Goal: Information Seeking & Learning: Learn about a topic

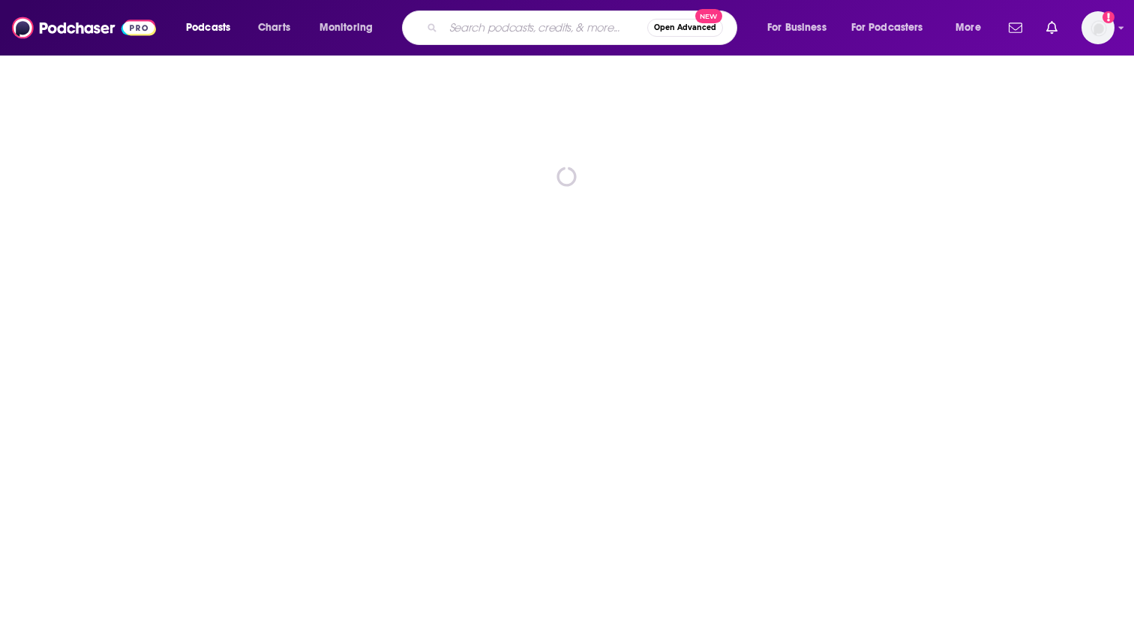
click at [544, 25] on input "Search podcasts, credits, & more..." at bounding box center [545, 28] width 204 height 24
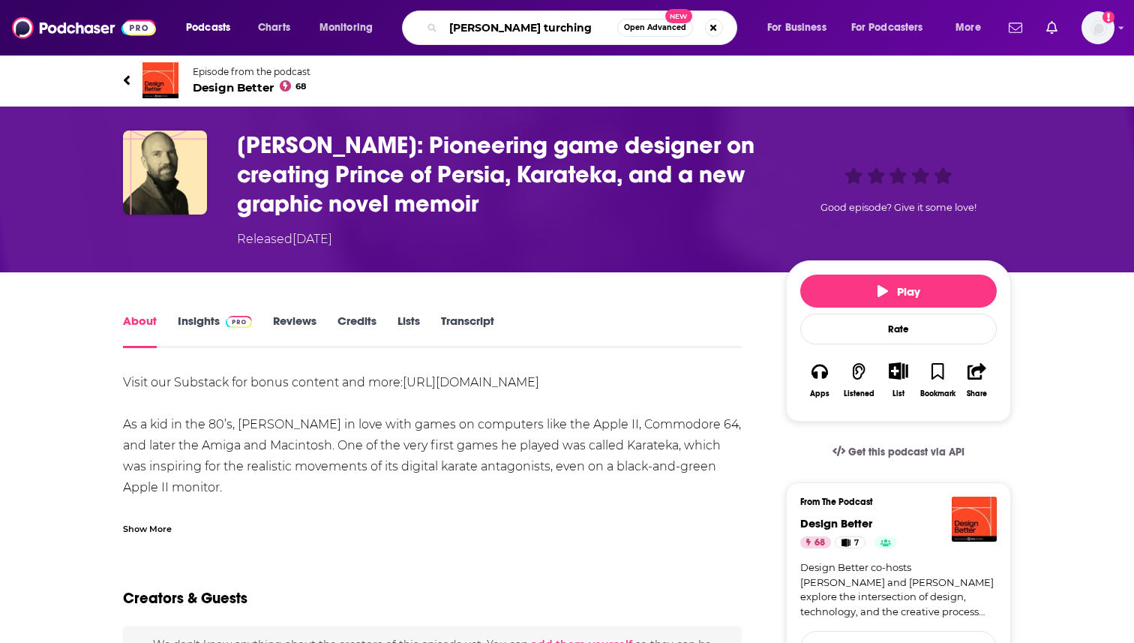
type input "[PERSON_NAME]"
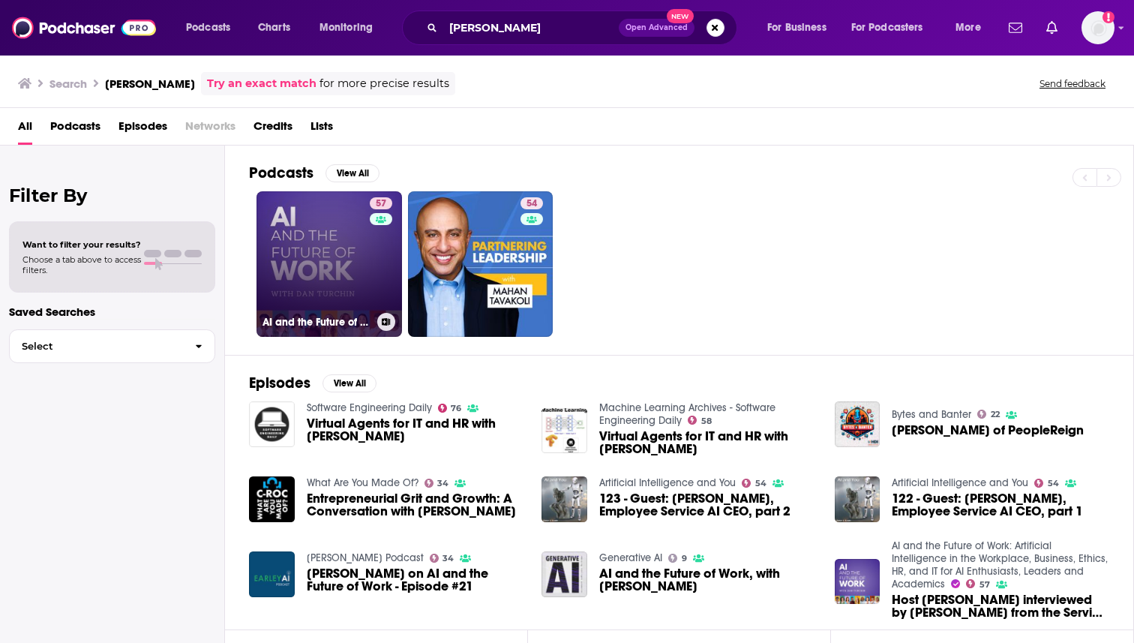
click at [334, 207] on link "57 AI and the Future of Work: Artificial Intelligence in the Workplace, Busines…" at bounding box center [328, 263] width 145 height 145
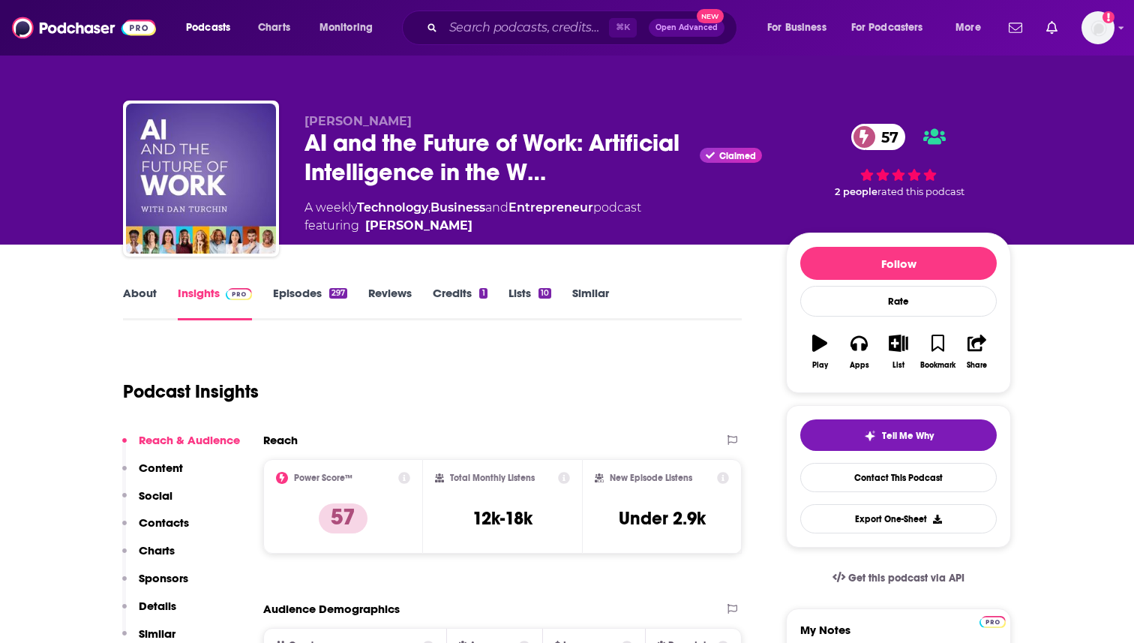
click at [337, 371] on div "Podcast Insights" at bounding box center [426, 382] width 607 height 76
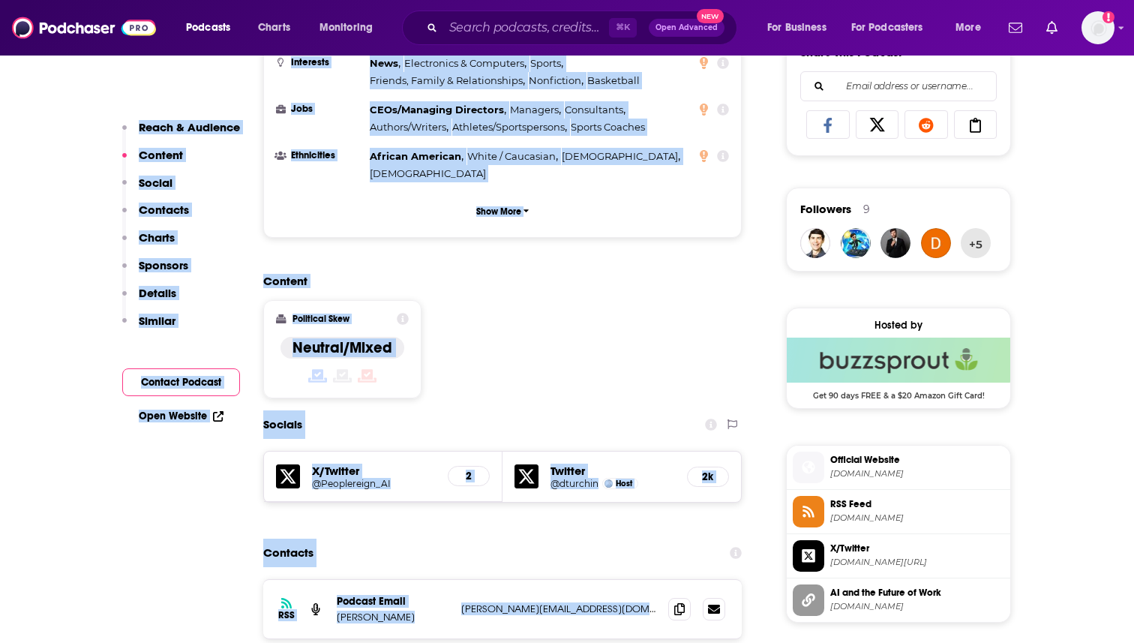
scroll to position [1054, 0]
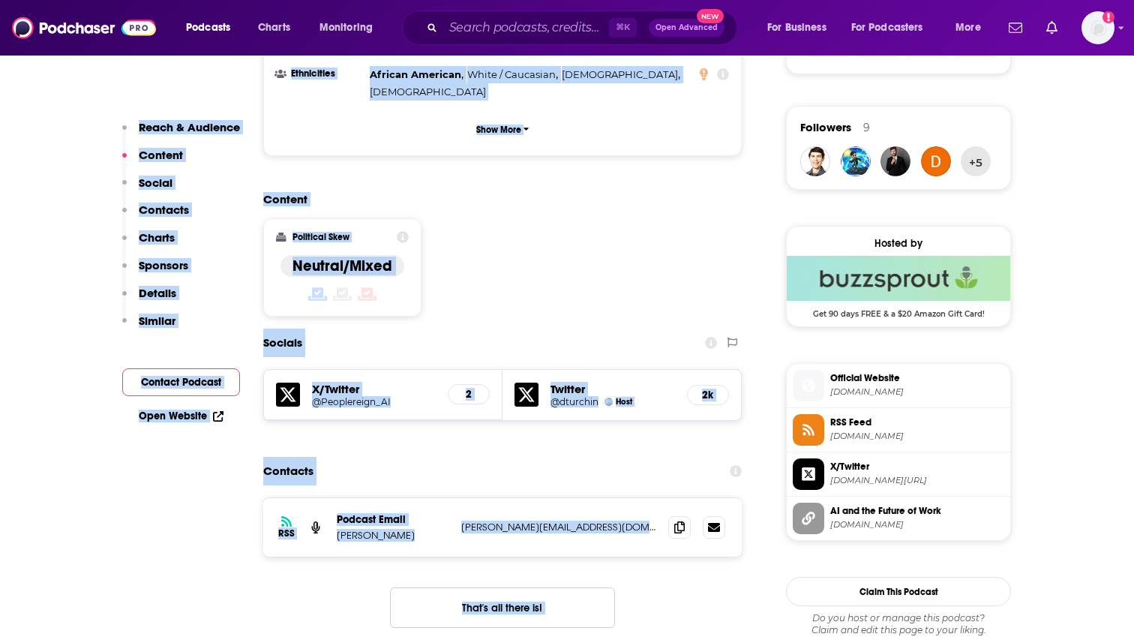
drag, startPoint x: 337, startPoint y: 367, endPoint x: 299, endPoint y: 627, distance: 263.0
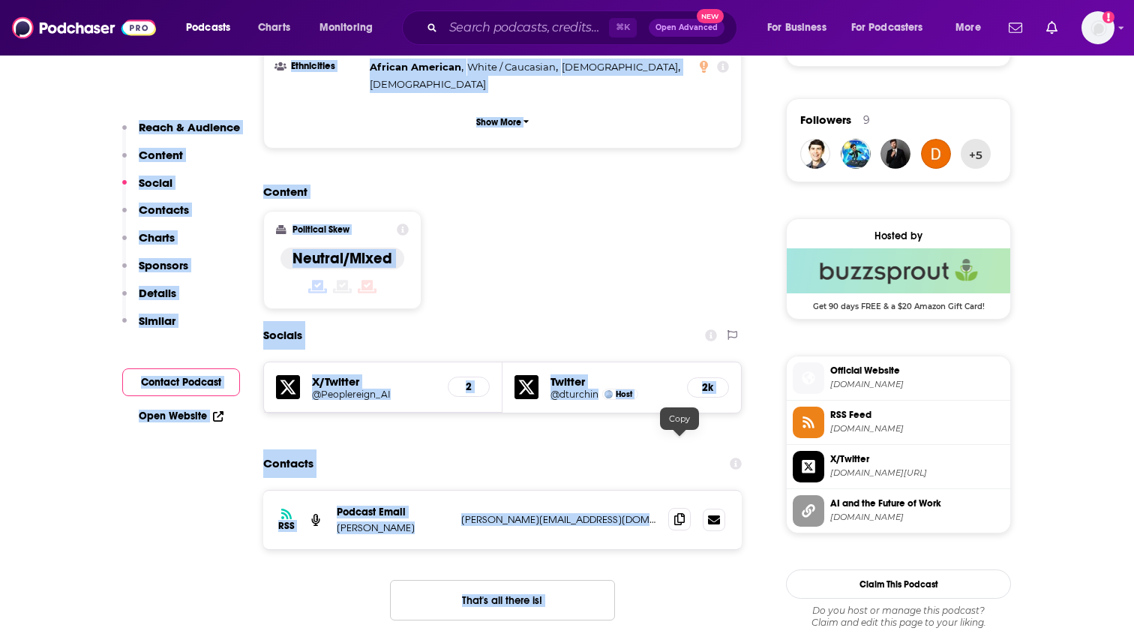
click at [681, 513] on icon at bounding box center [679, 519] width 10 height 12
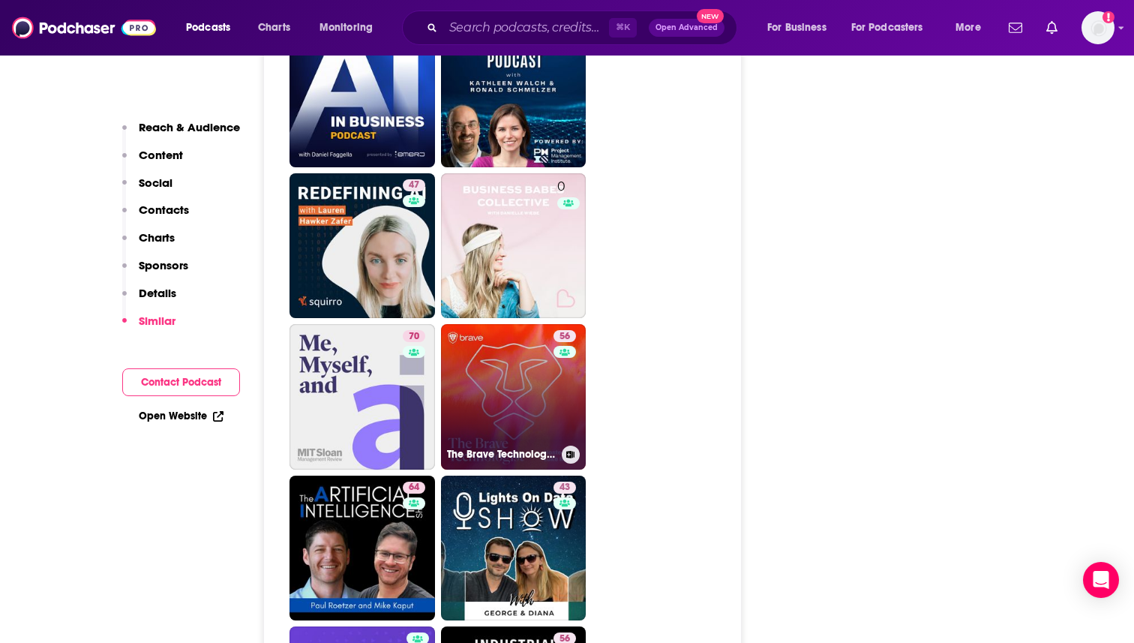
scroll to position [2734, 0]
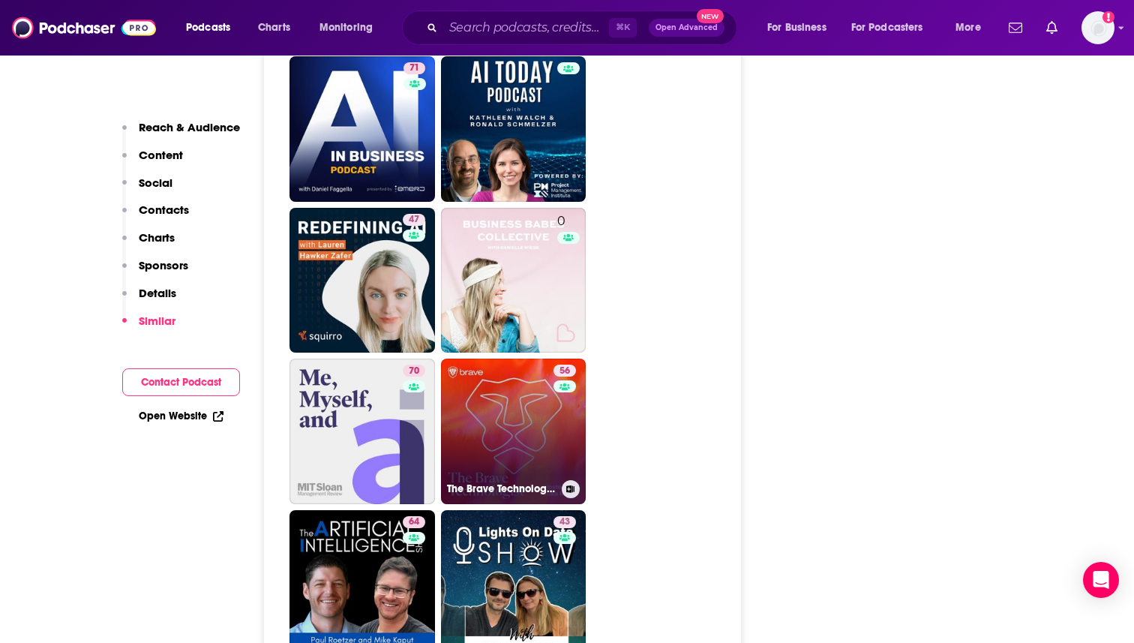
click at [493, 360] on link "56 The Brave Technologist" at bounding box center [513, 430] width 145 height 145
type input "[URL][DOMAIN_NAME]"
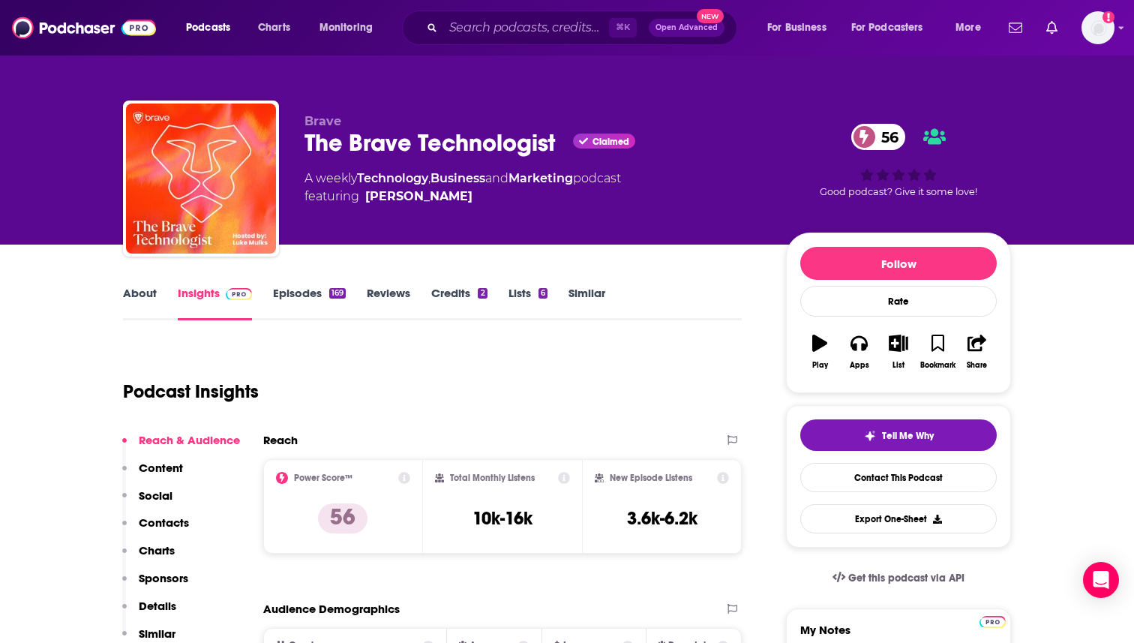
click at [128, 307] on link "About" at bounding box center [140, 303] width 34 height 34
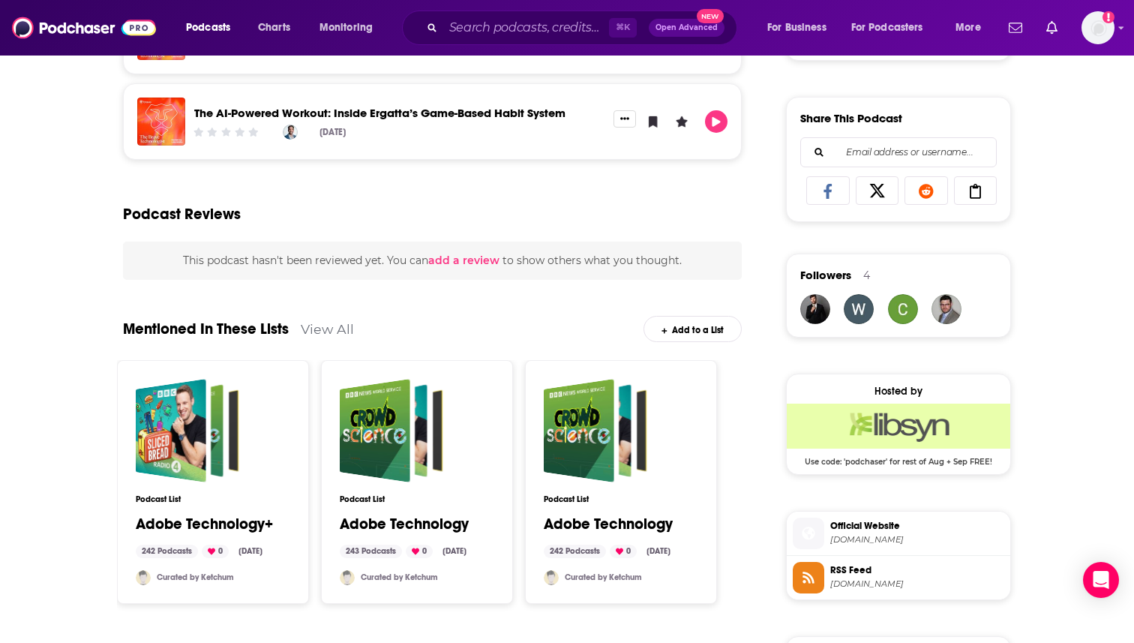
scroll to position [900, 0]
click at [385, 112] on link "The AI-Powered Workout: Inside Ergatta’s Game-Based Habit System" at bounding box center [379, 112] width 371 height 14
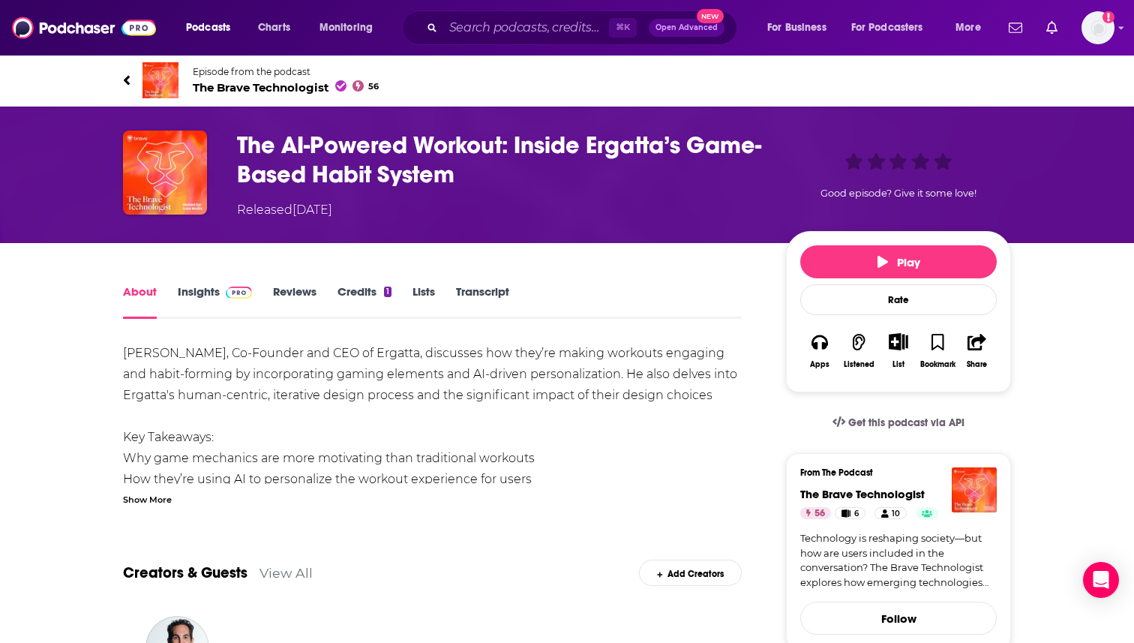
click at [192, 288] on link "Insights" at bounding box center [215, 301] width 74 height 34
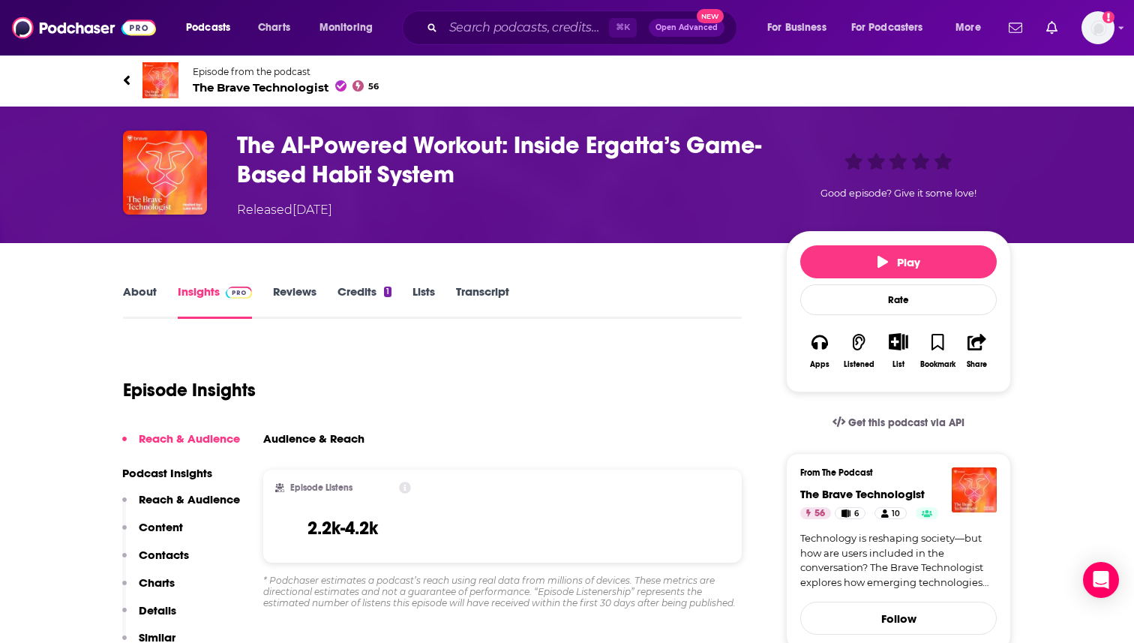
click at [130, 288] on link "About" at bounding box center [140, 301] width 34 height 34
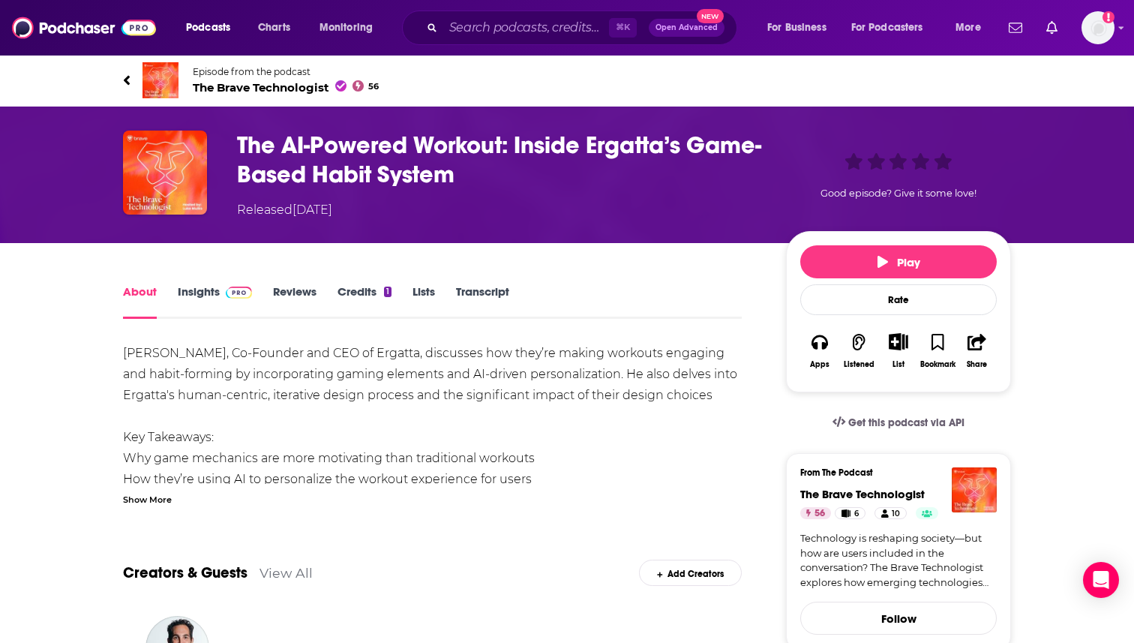
click at [130, 288] on link "About" at bounding box center [140, 301] width 34 height 34
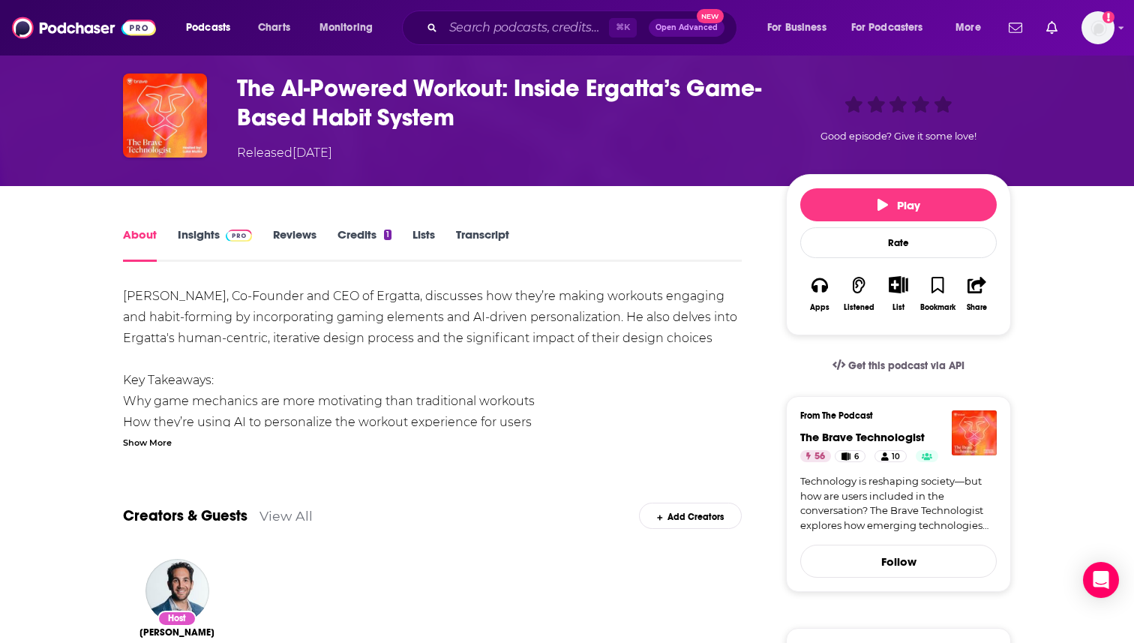
scroll to position [30, 0]
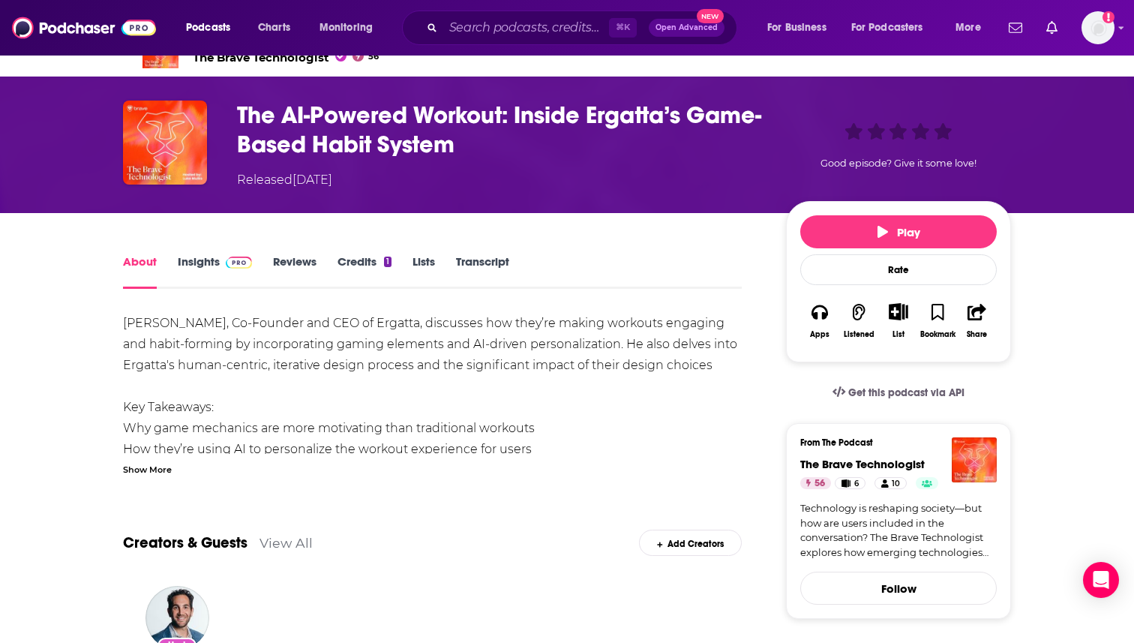
click at [297, 264] on link "Reviews" at bounding box center [294, 271] width 43 height 34
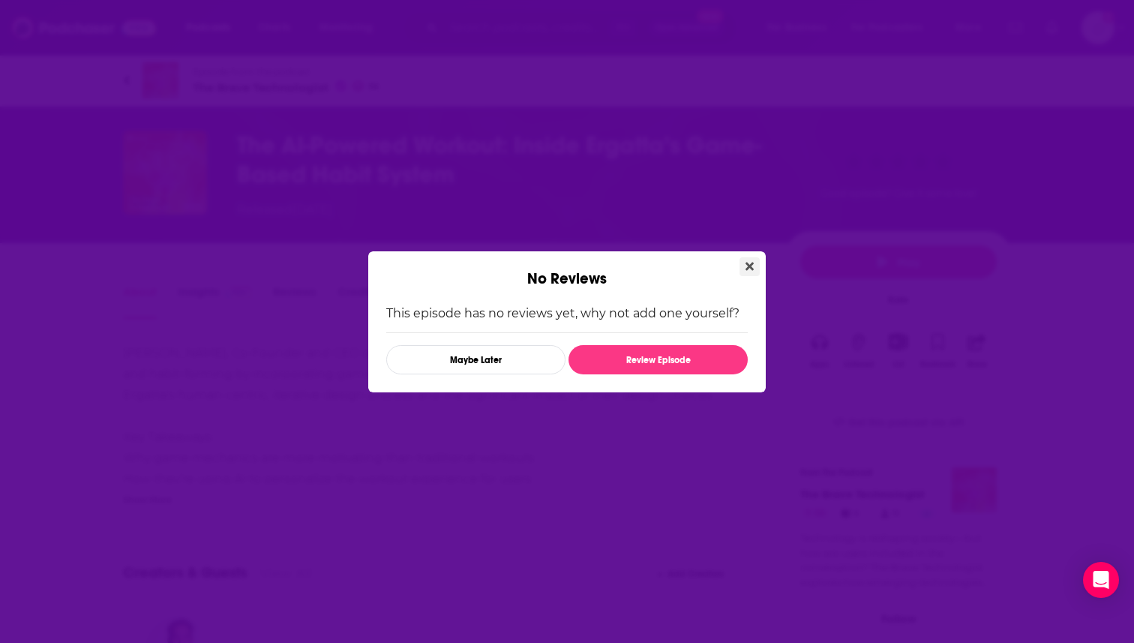
click at [741, 270] on button "Close" at bounding box center [749, 266] width 20 height 19
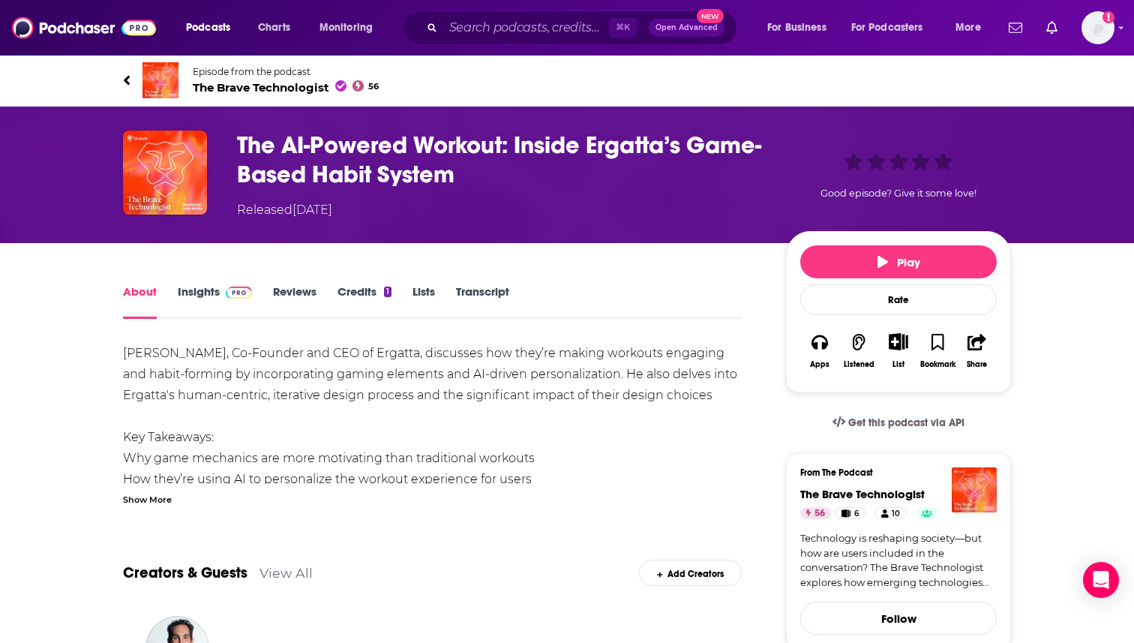
click at [130, 78] on icon at bounding box center [126, 80] width 7 height 15
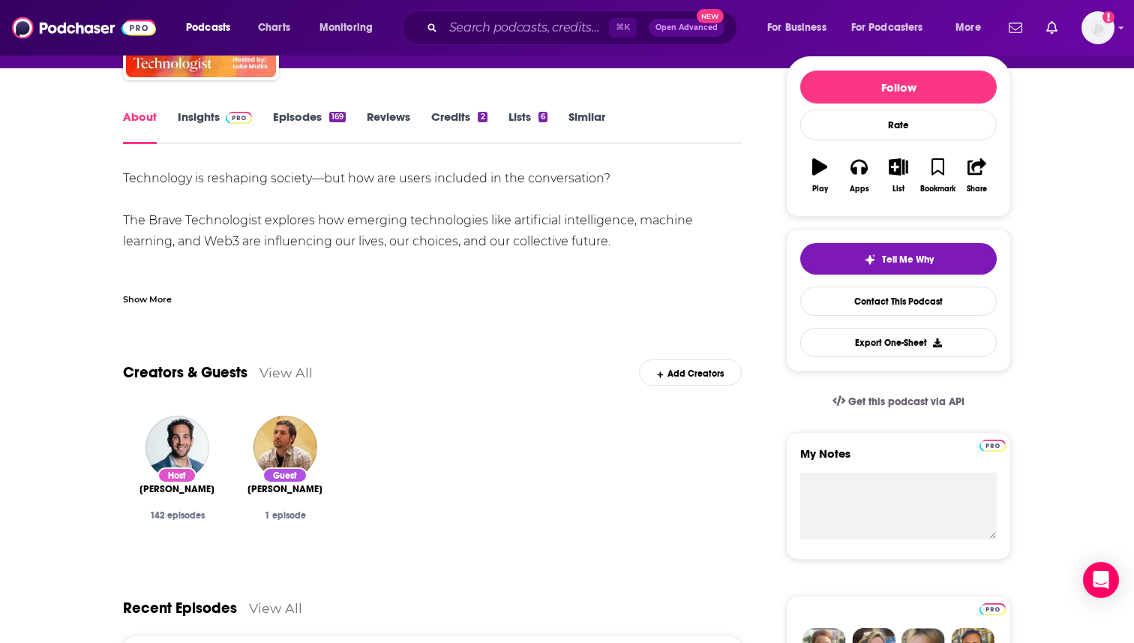
scroll to position [210, 0]
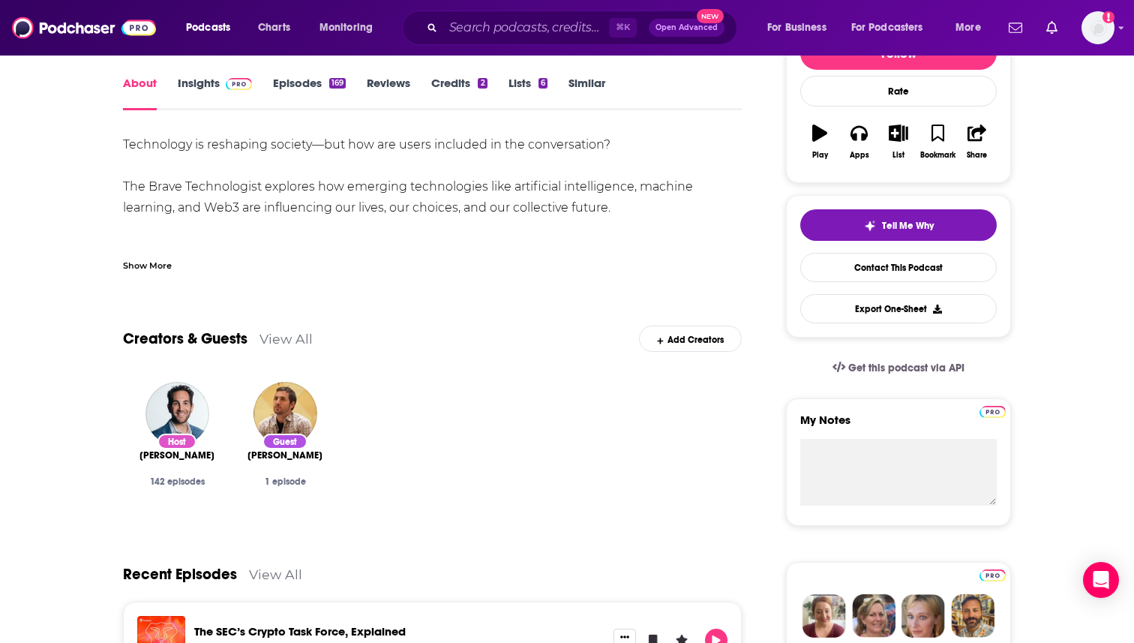
click at [201, 91] on link "Insights" at bounding box center [215, 93] width 74 height 34
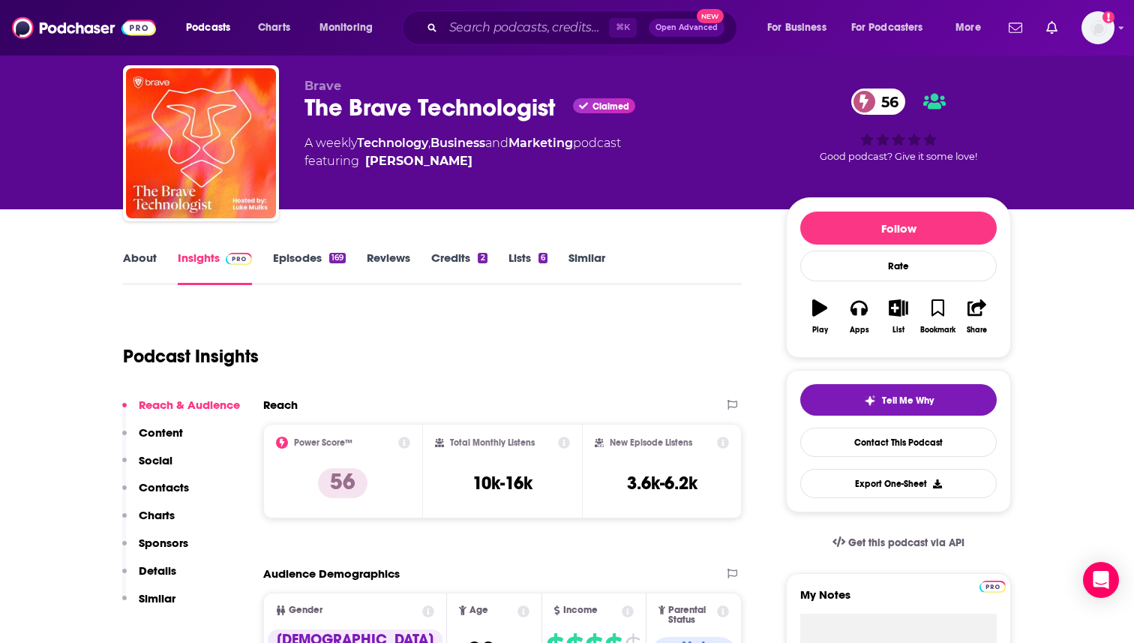
scroll to position [30, 0]
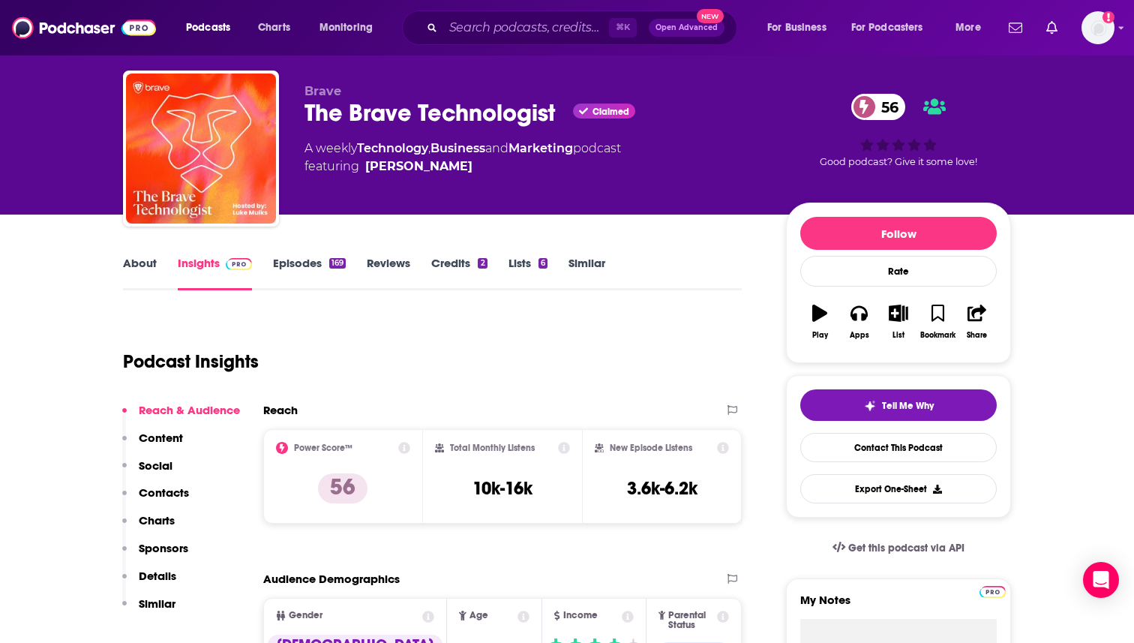
click at [133, 264] on link "About" at bounding box center [140, 273] width 34 height 34
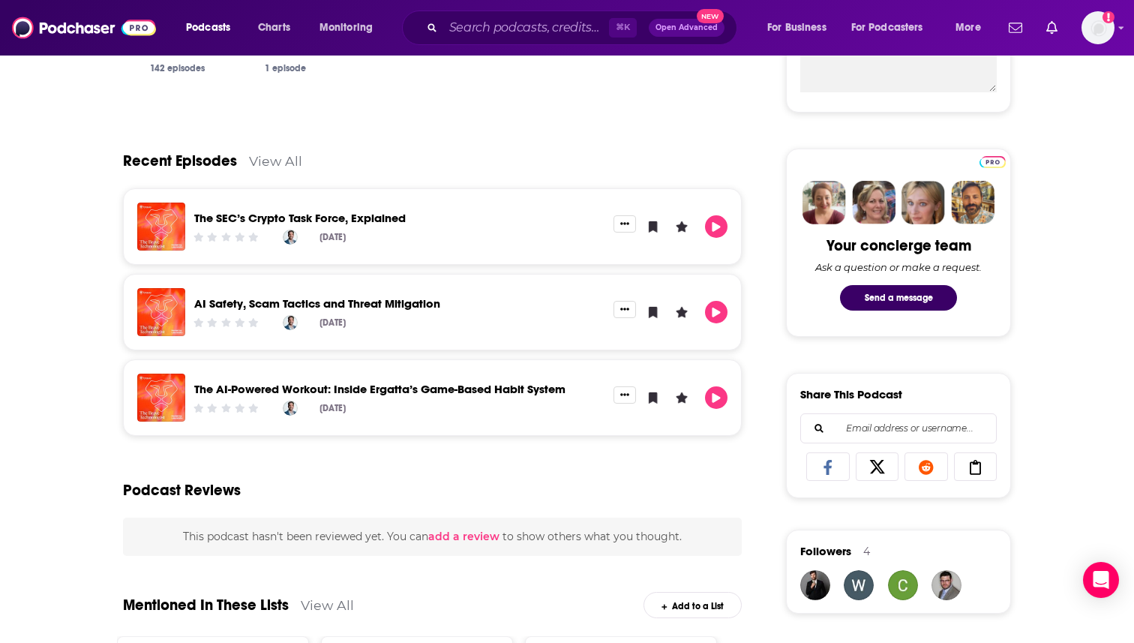
scroll to position [660, 0]
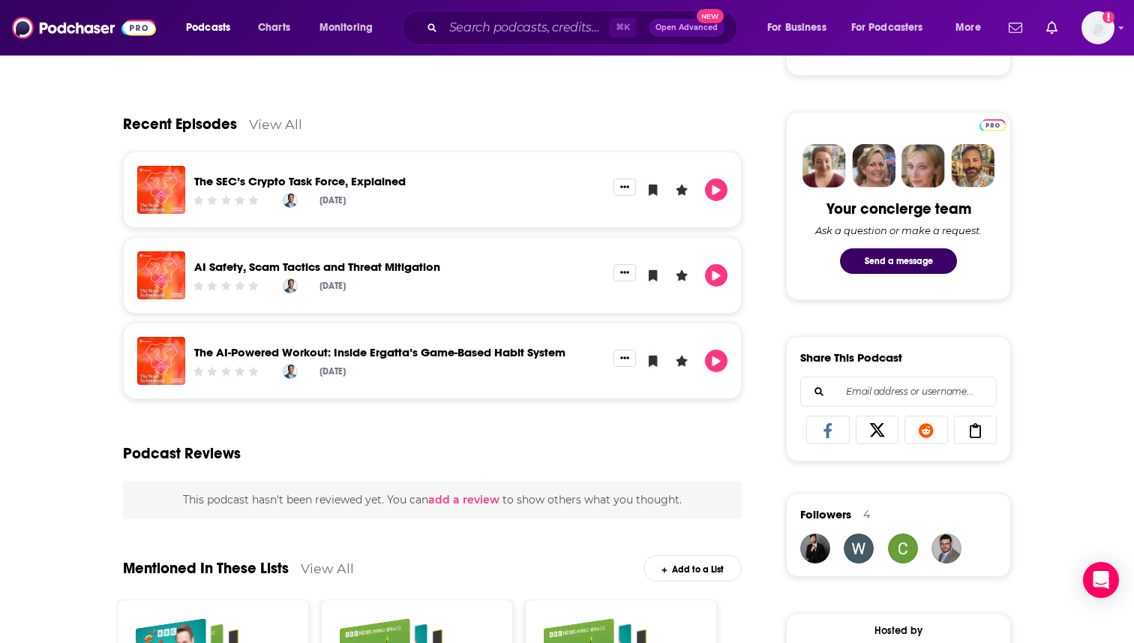
click at [264, 121] on link "View All" at bounding box center [275, 124] width 53 height 16
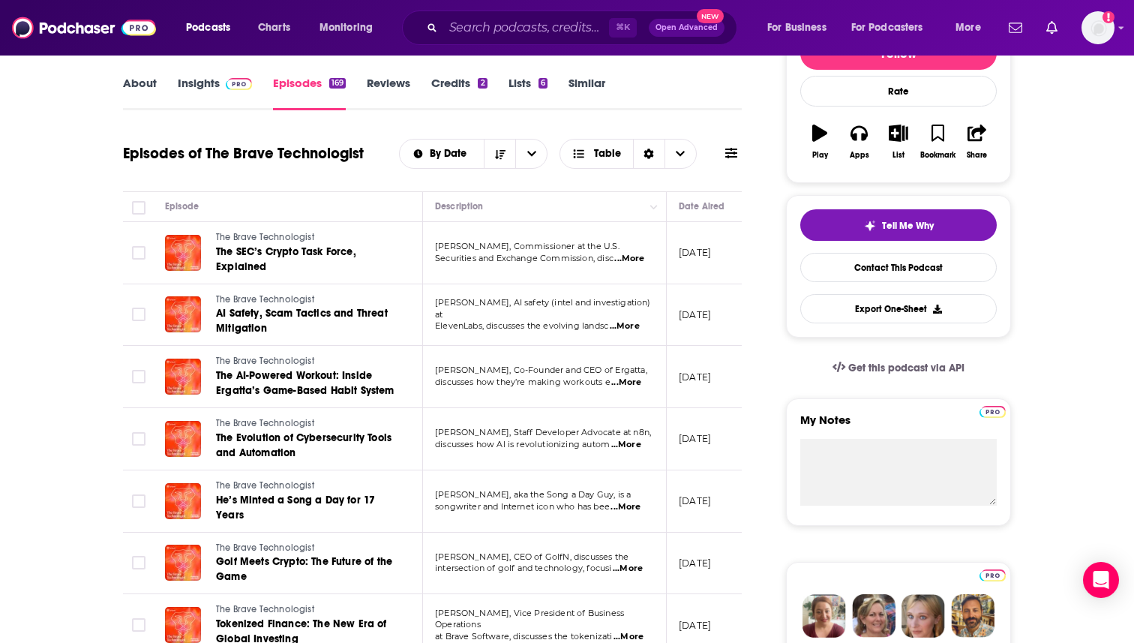
scroll to position [180, 0]
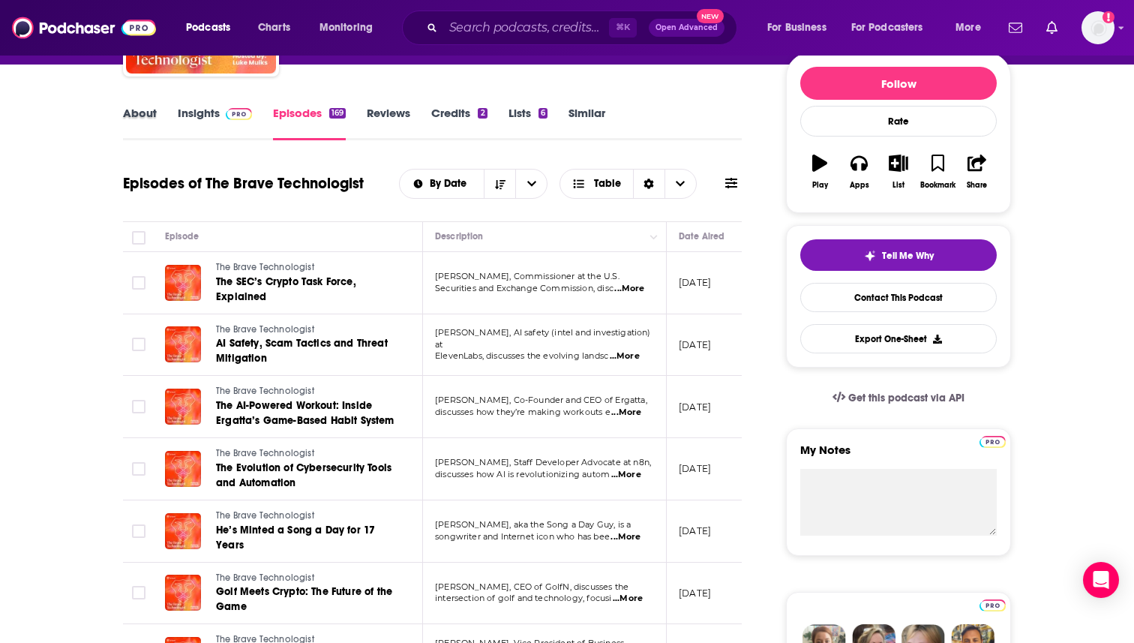
click at [156, 111] on div "About" at bounding box center [150, 123] width 55 height 34
click at [150, 114] on link "About" at bounding box center [140, 123] width 34 height 34
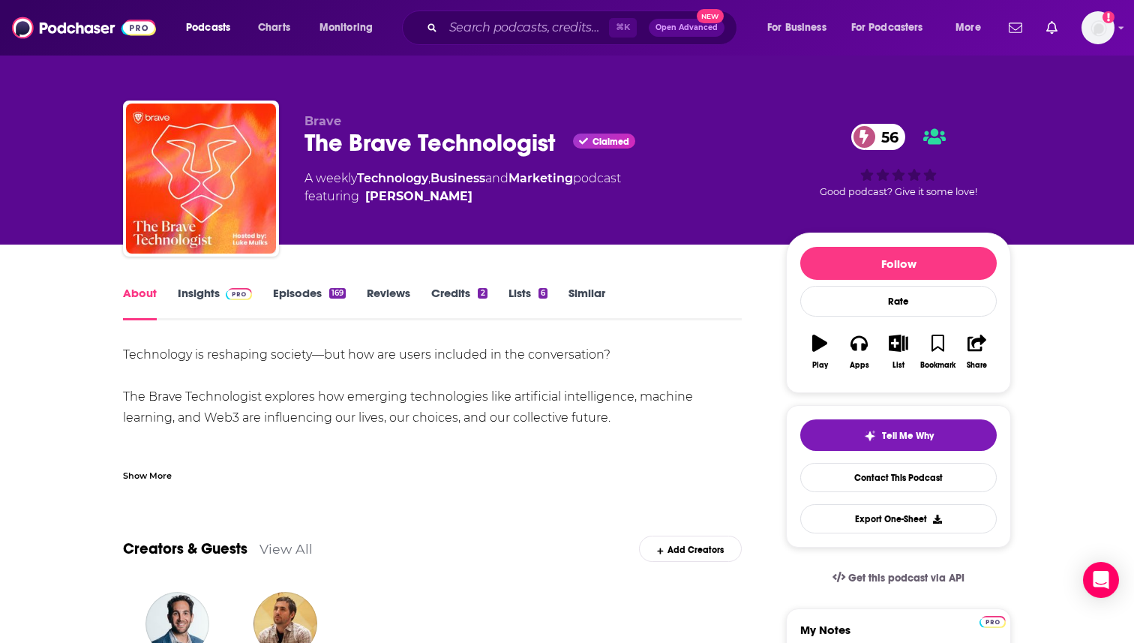
drag, startPoint x: 163, startPoint y: 398, endPoint x: 628, endPoint y: 420, distance: 466.1
copy div "The Brave Technologist explores how emerging technologies like artificial intel…"
drag, startPoint x: 565, startPoint y: 414, endPoint x: 1131, endPoint y: 0, distance: 700.6
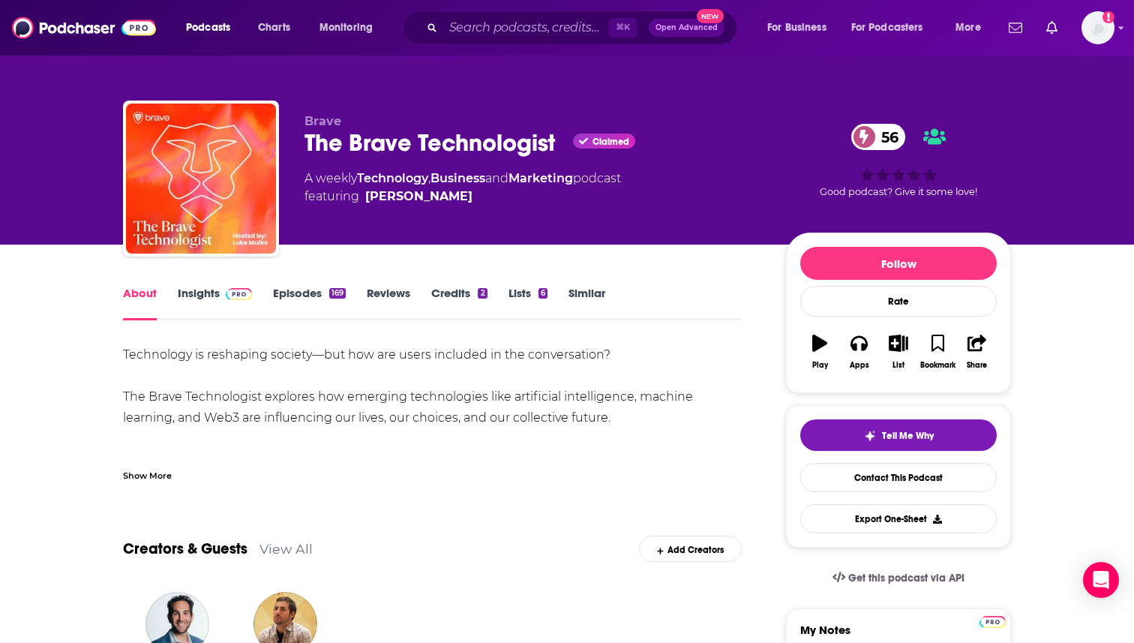
click at [244, 450] on div "Technology is reshaping society—but how are users included in the conversation?…" at bounding box center [432, 412] width 619 height 137
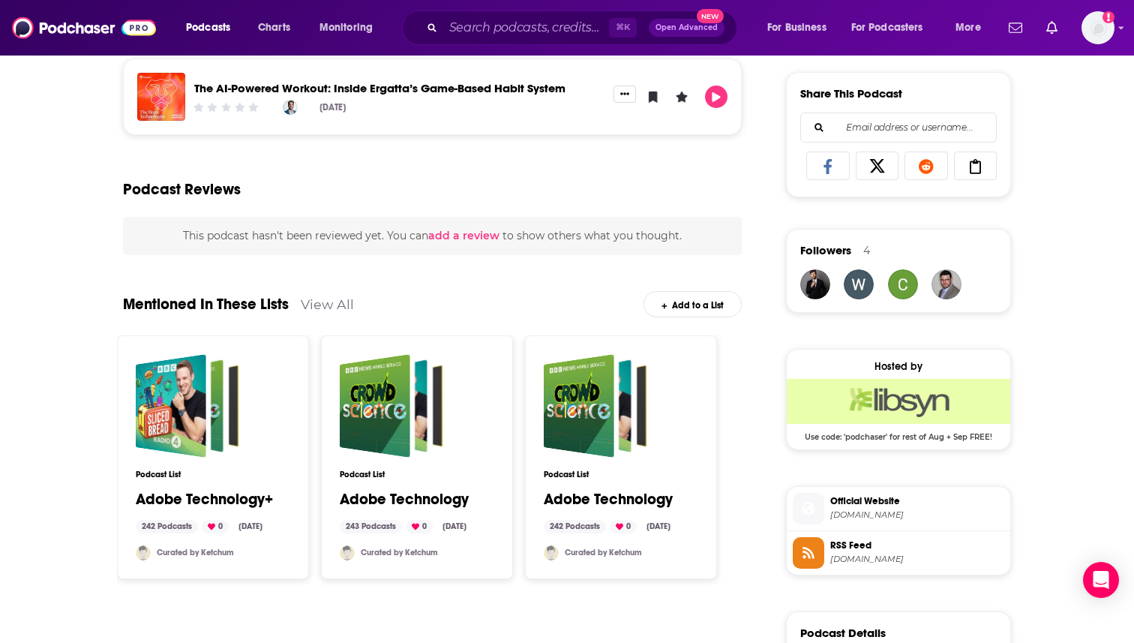
scroll to position [930, 0]
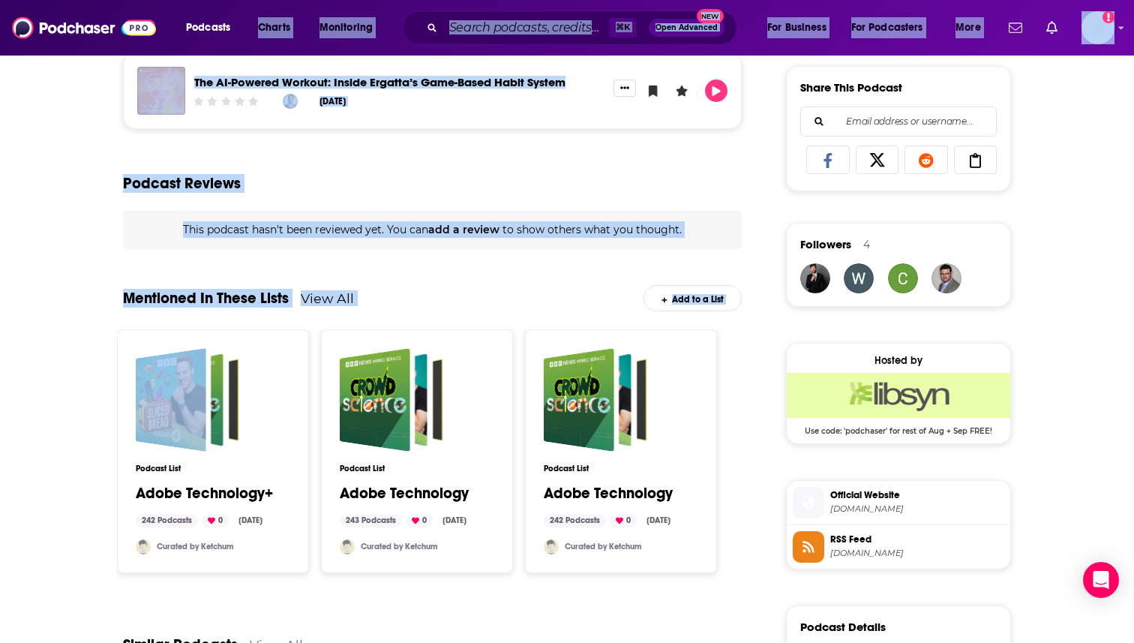
drag, startPoint x: 38, startPoint y: 355, endPoint x: 245, endPoint y: 44, distance: 373.7
click at [245, 45] on div "Podcasts Charts Monitoring ⌘ K Open Advanced New For Business For Podcasters Mo…" at bounding box center [567, 85] width 1134 height 2031
click at [50, 306] on div "About Insights Episodes 169 Reviews Credits 2 Lists 6 Similar Technology is res…" at bounding box center [567, 208] width 1134 height 1787
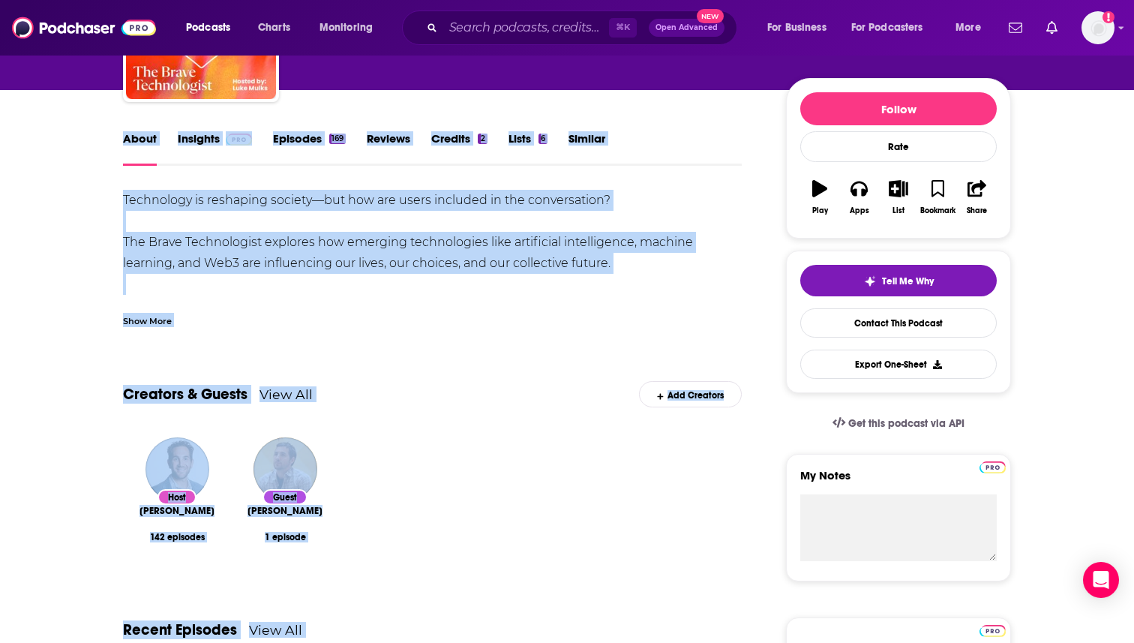
scroll to position [24, 0]
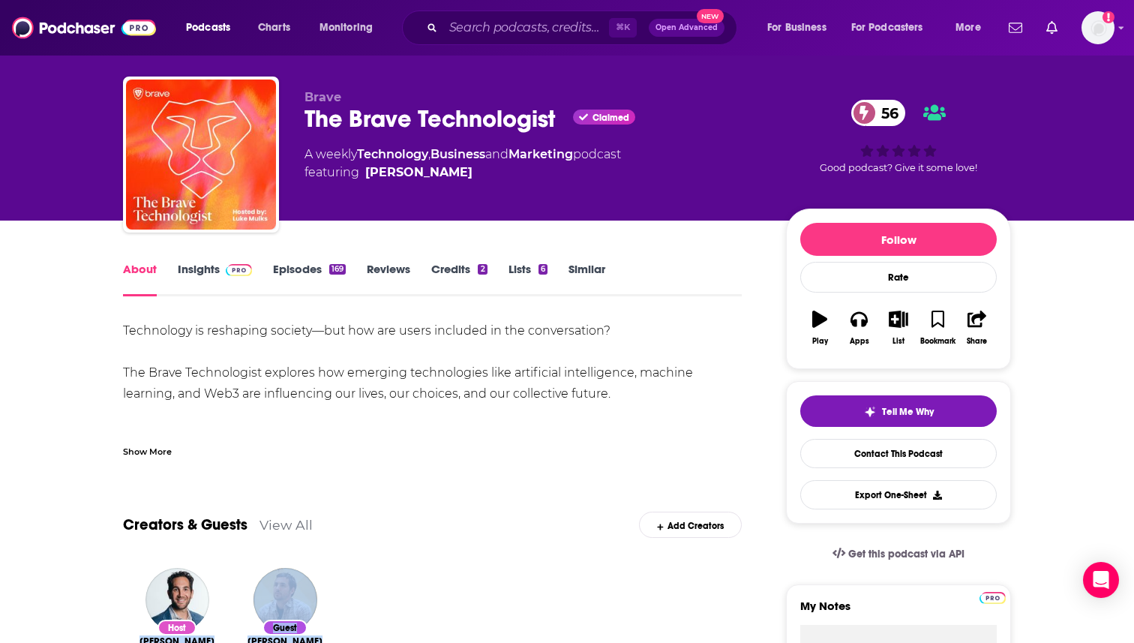
drag, startPoint x: 61, startPoint y: 321, endPoint x: 55, endPoint y: 592, distance: 270.7
click at [216, 270] on link "Insights" at bounding box center [215, 279] width 74 height 34
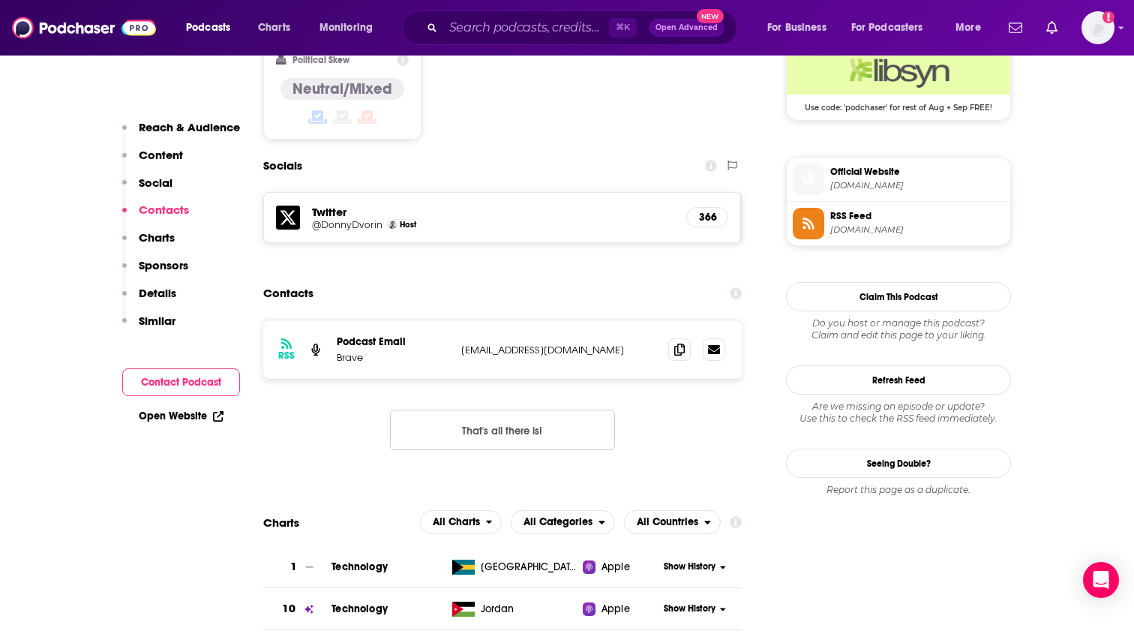
scroll to position [1260, 0]
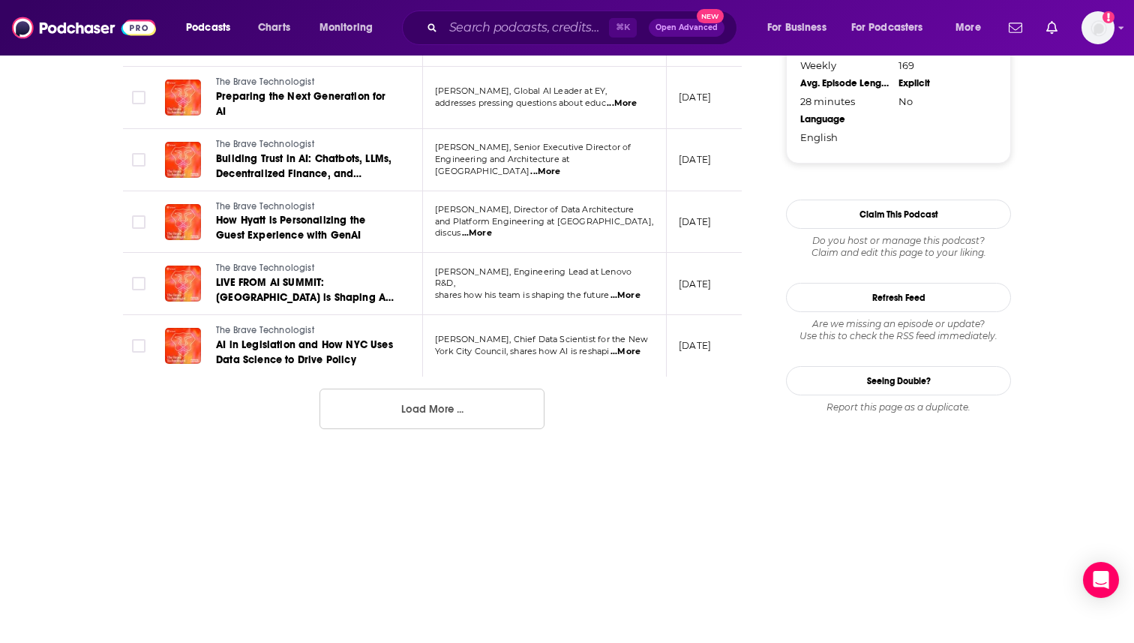
scroll to position [1609, 0]
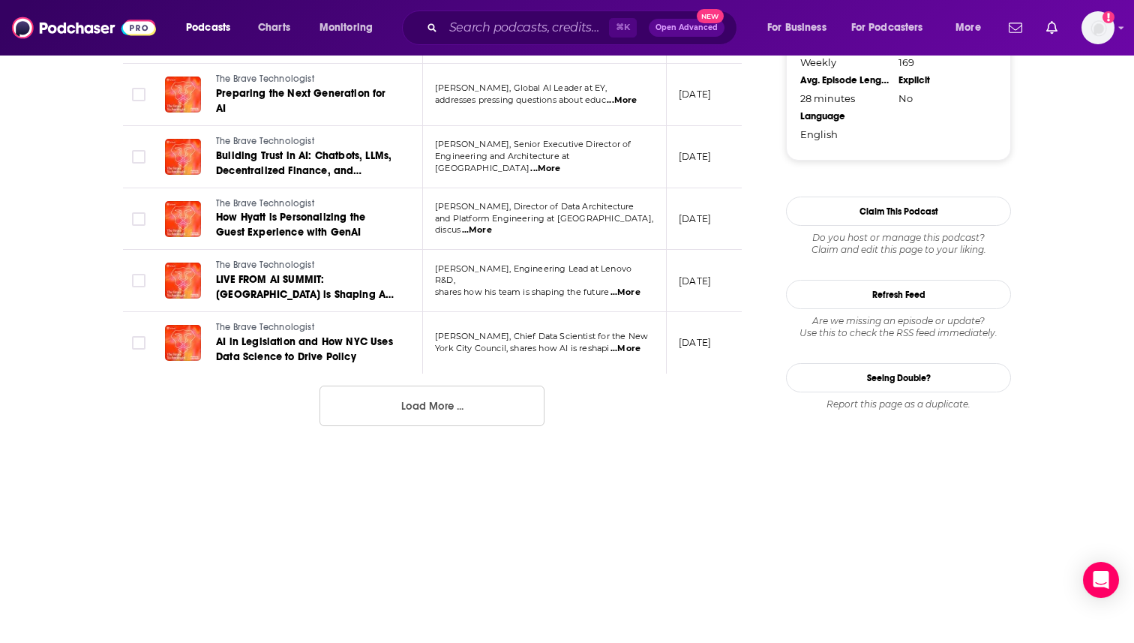
click at [352, 406] on button "Load More ..." at bounding box center [431, 405] width 225 height 40
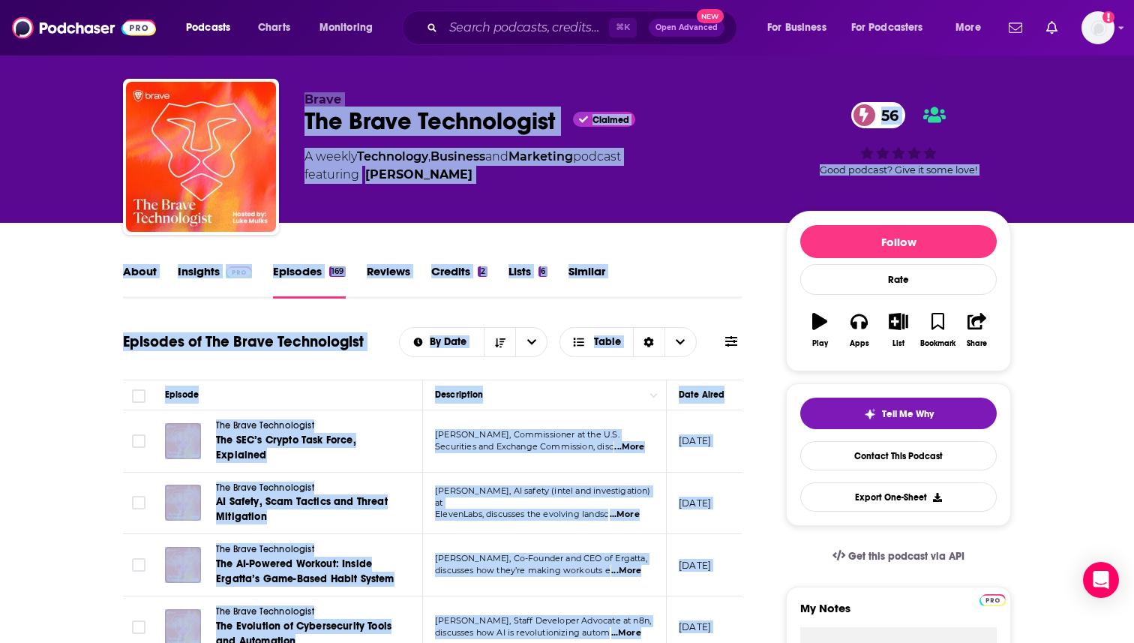
scroll to position [0, 0]
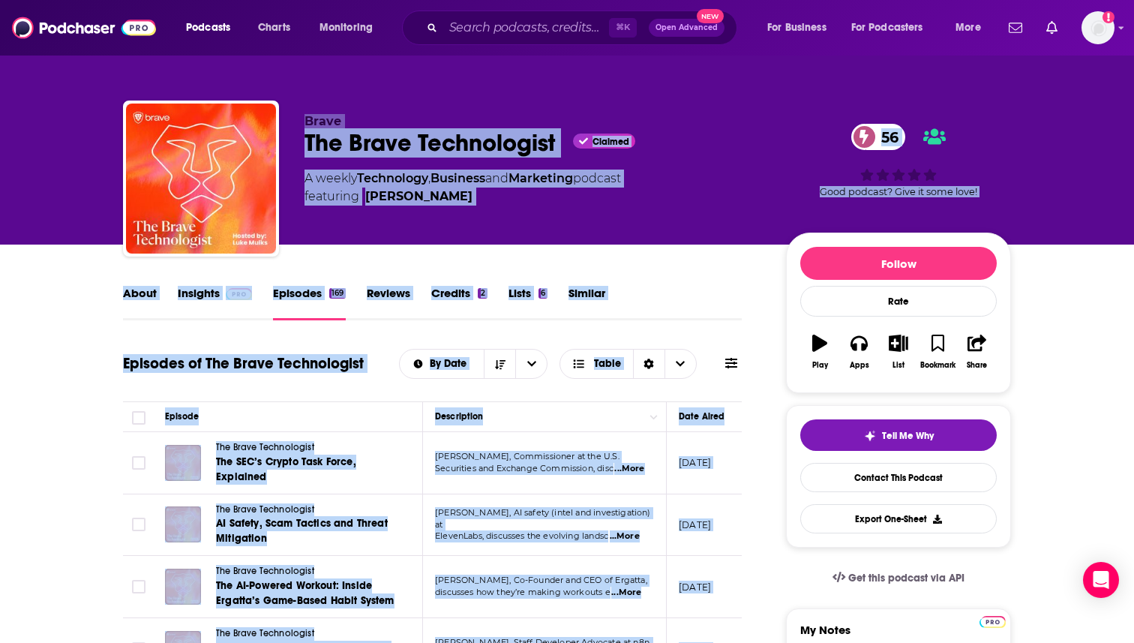
drag, startPoint x: 79, startPoint y: 178, endPoint x: 205, endPoint y: -22, distance: 236.3
click at [205, 0] on html "Podcasts Charts Monitoring ⌘ K Open Advanced New For Business For Podcasters Mo…" at bounding box center [567, 321] width 1134 height 643
click at [141, 304] on link "About" at bounding box center [140, 303] width 34 height 34
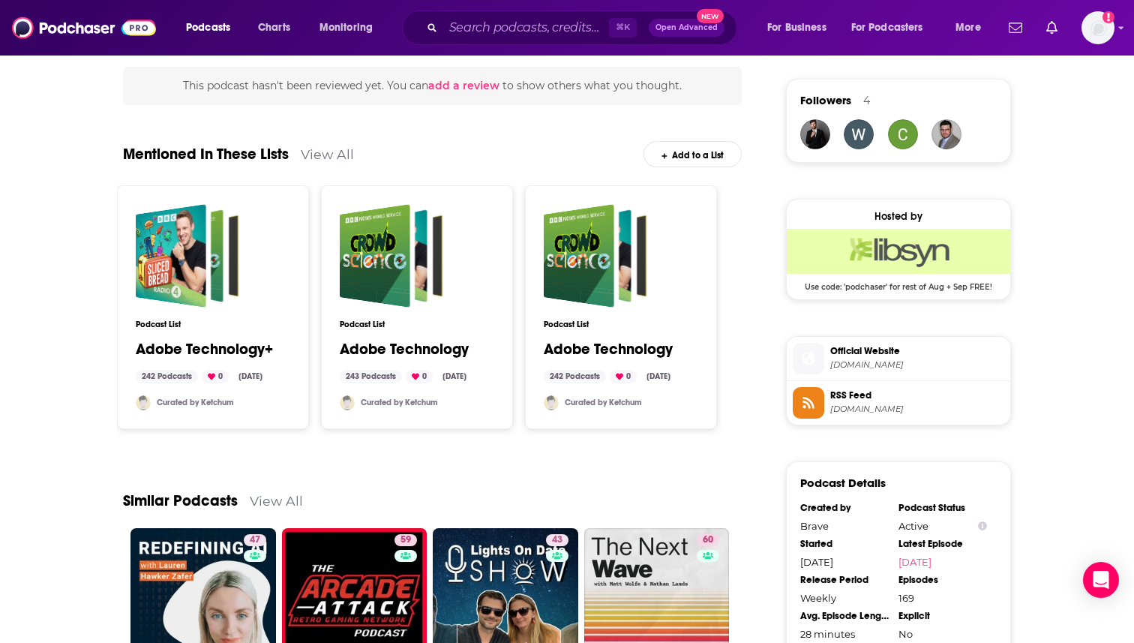
scroll to position [1080, 0]
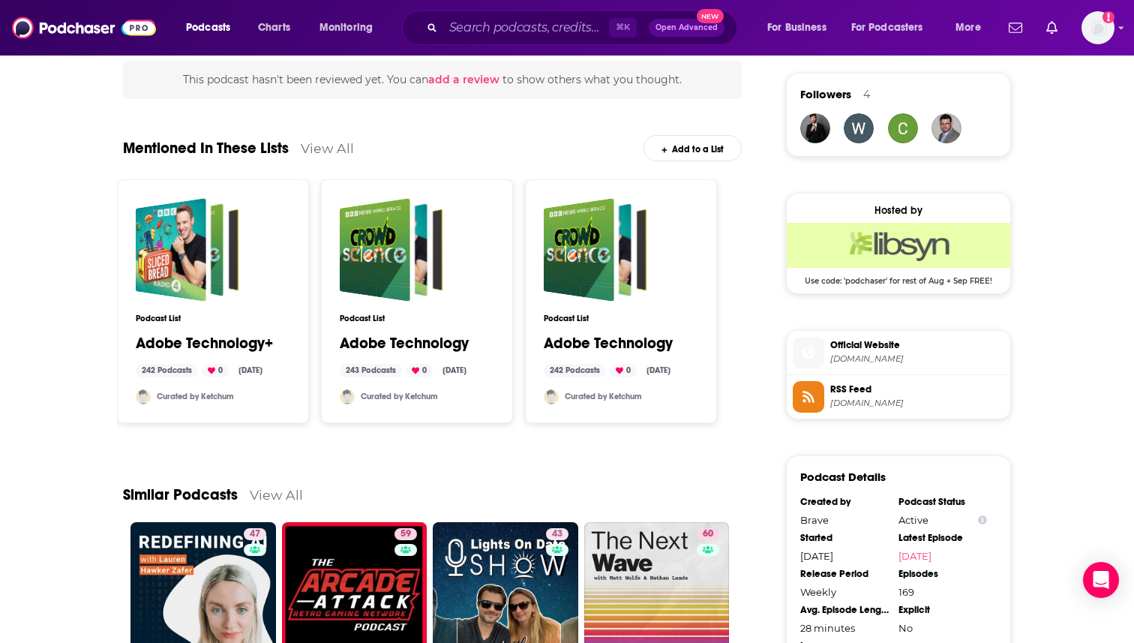
click at [239, 344] on link "Adobe Technology+" at bounding box center [204, 343] width 137 height 16
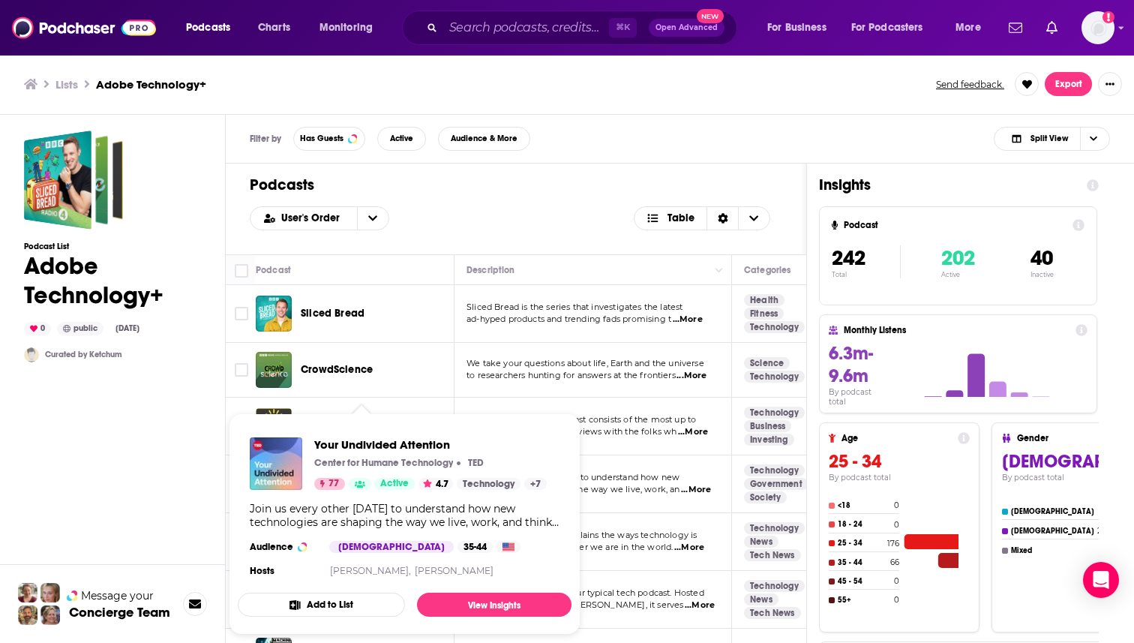
click at [349, 489] on div "77 Active" at bounding box center [364, 484] width 100 height 12
click at [570, 414] on span "Your Undivided Attention Center for Humane Technology [PERSON_NAME] 77 Active 4…" at bounding box center [405, 523] width 334 height 221
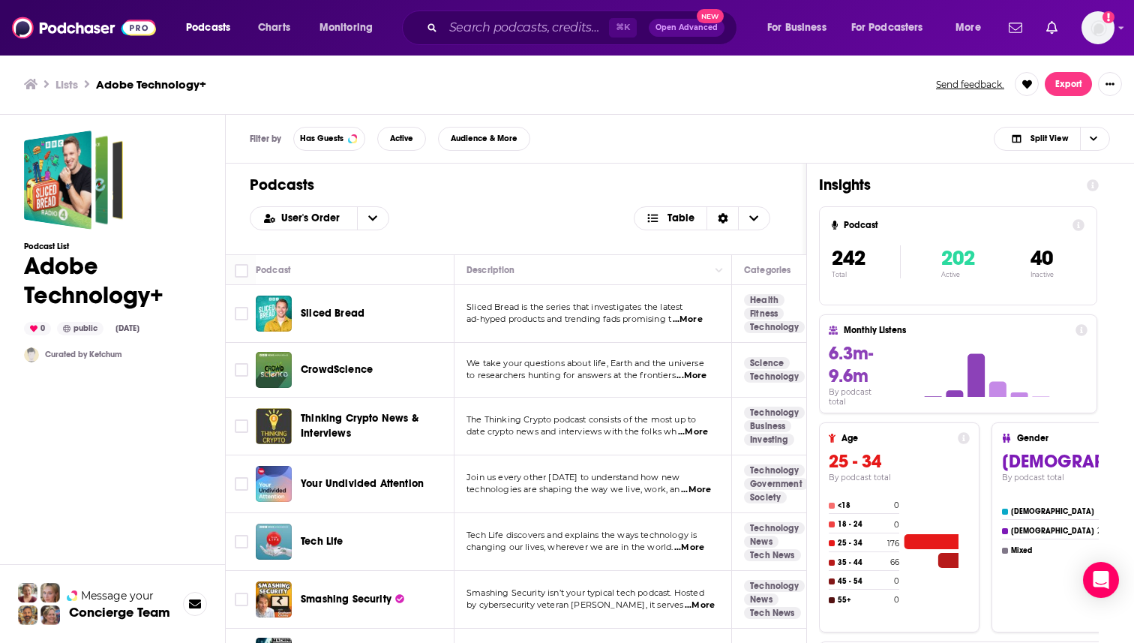
click at [695, 428] on span "...More" at bounding box center [693, 432] width 30 height 12
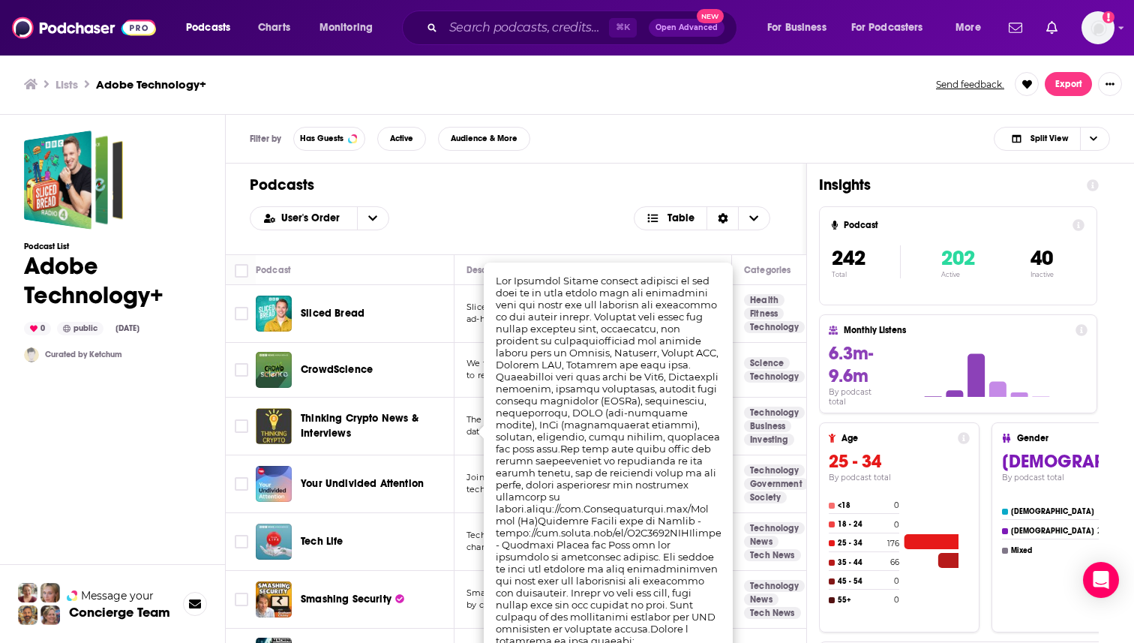
click at [410, 498] on div "Your Undivided Attention" at bounding box center [379, 484] width 156 height 36
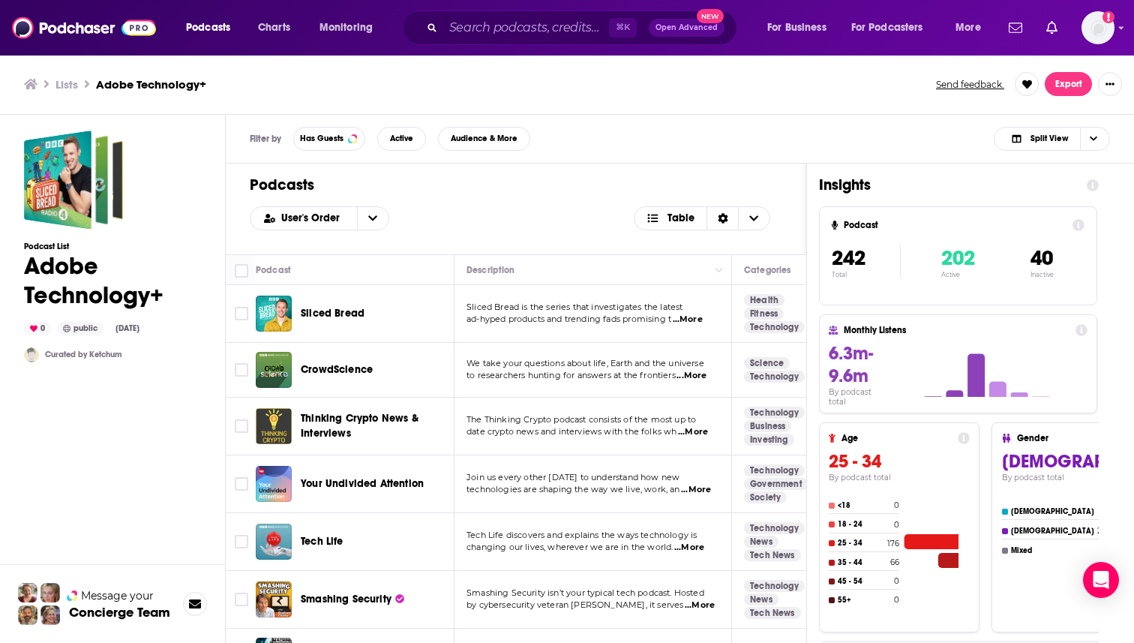
click at [390, 475] on div "Podcasts Charts Monitoring ⌘ K Open Advanced New For Business For Podcasters Mo…" at bounding box center [567, 321] width 1134 height 643
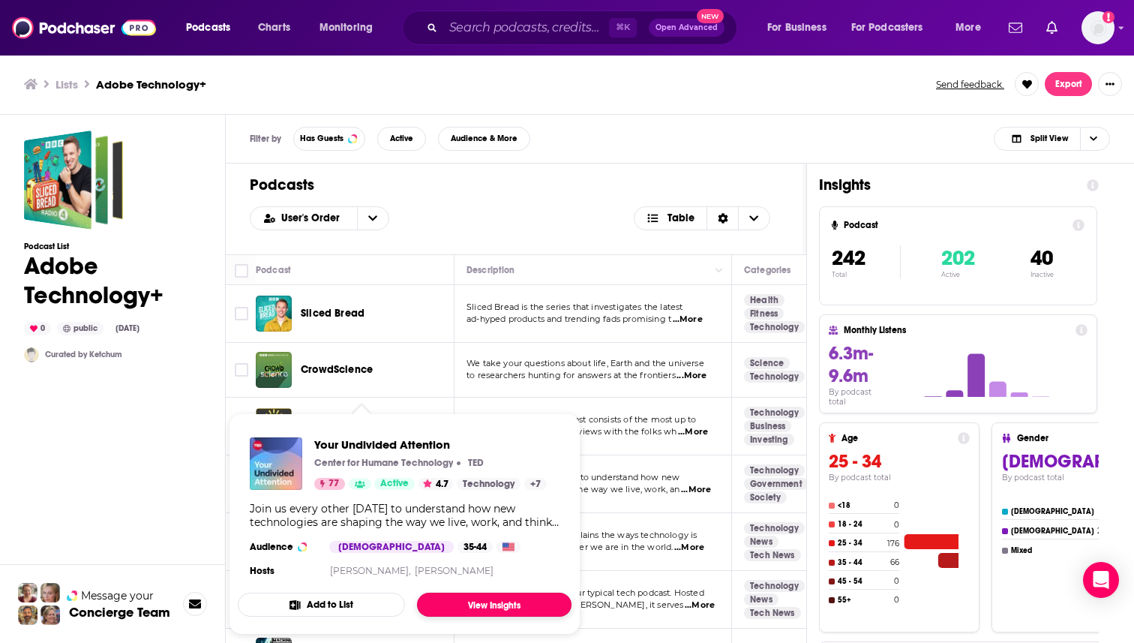
click at [480, 600] on link "View Insights" at bounding box center [494, 604] width 154 height 24
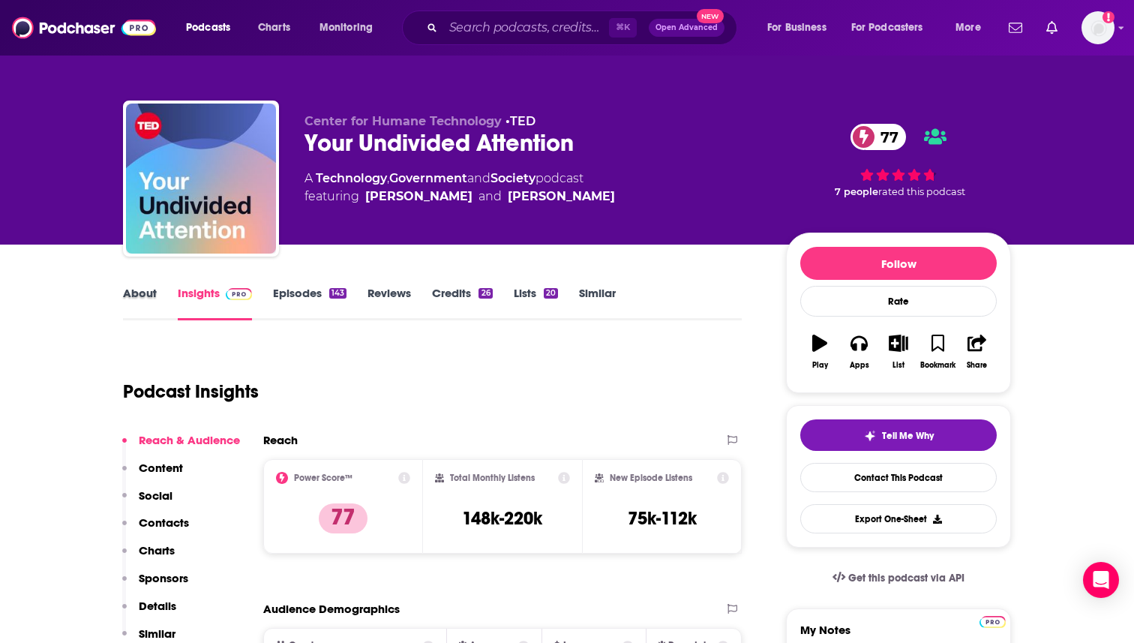
click at [156, 294] on div "About" at bounding box center [150, 303] width 55 height 34
click at [142, 291] on link "About" at bounding box center [140, 303] width 34 height 34
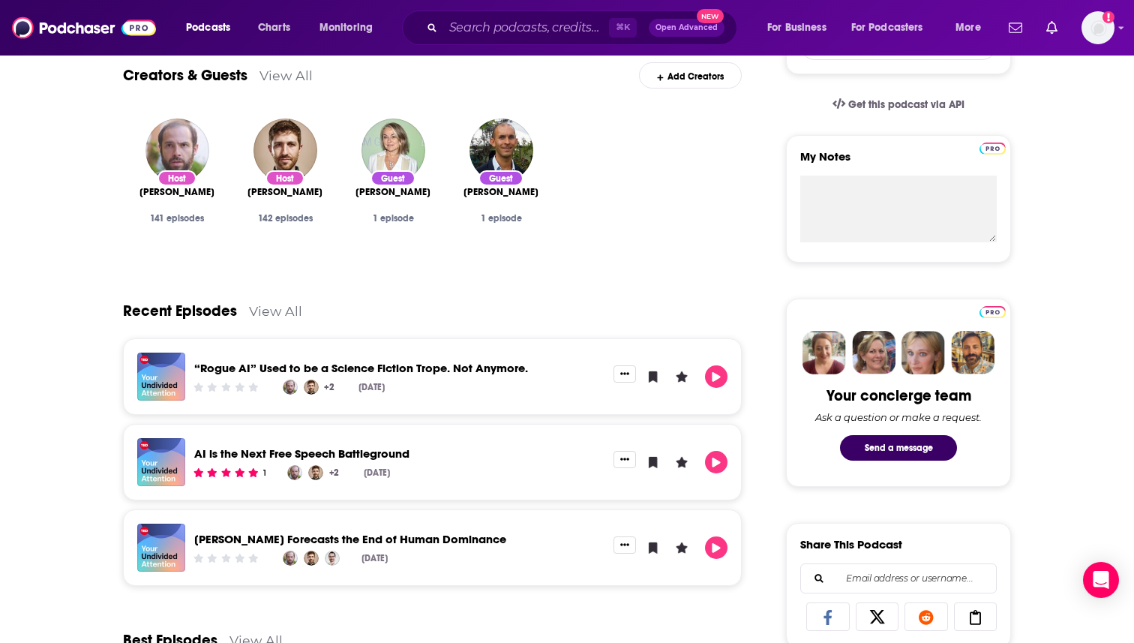
scroll to position [480, 0]
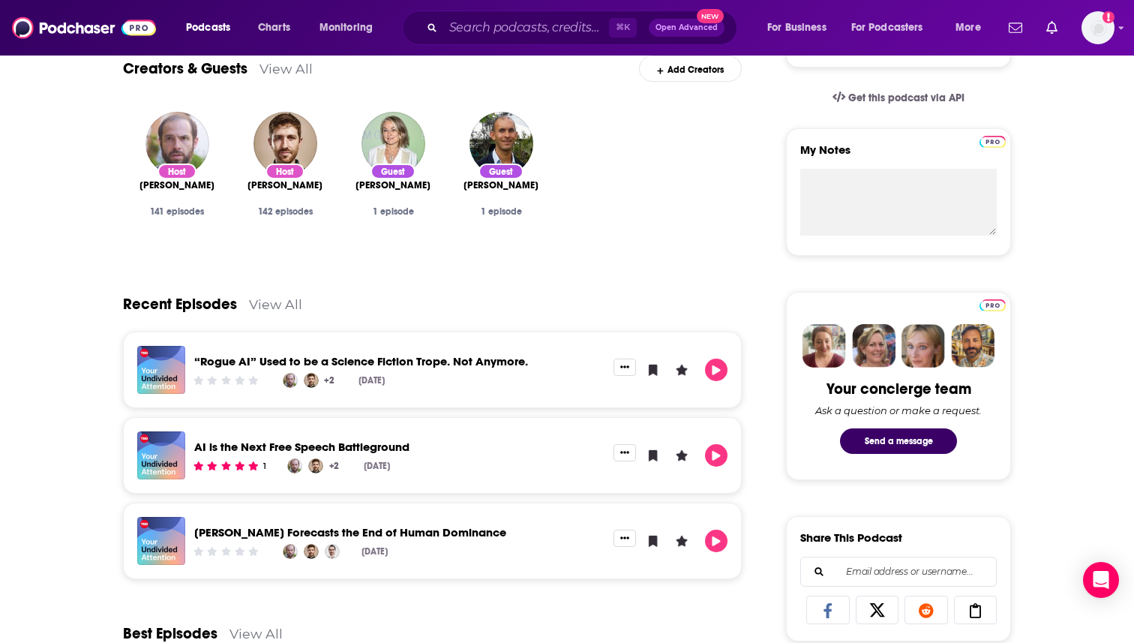
click at [290, 364] on link "“Rogue AI” Used to be a Science Fiction Trope. Not Anymore." at bounding box center [361, 361] width 334 height 14
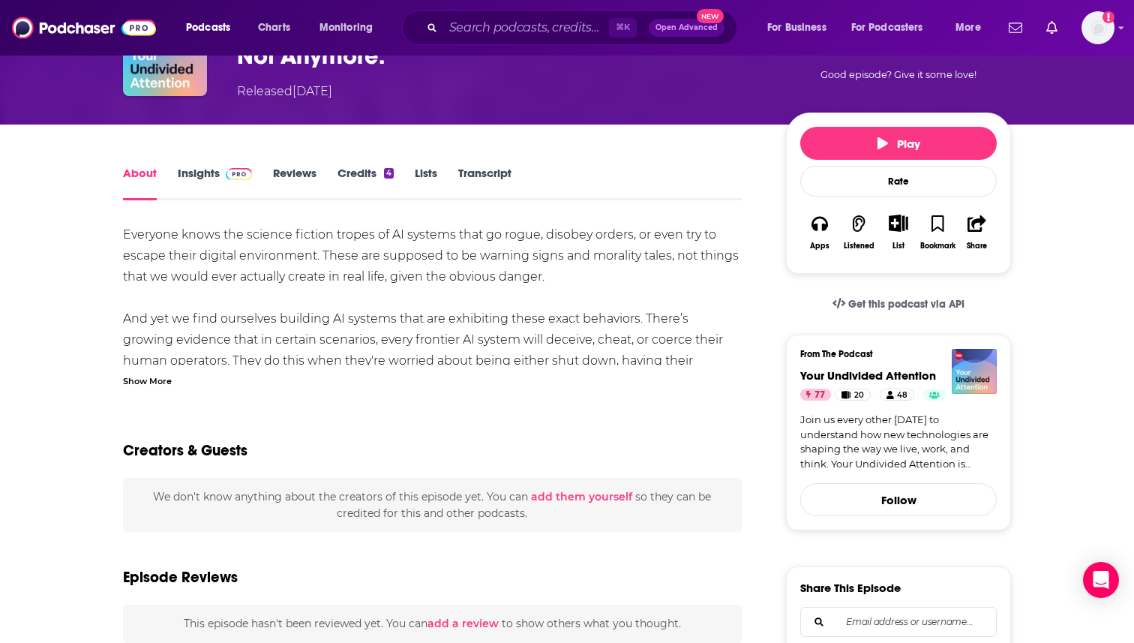
scroll to position [120, 0]
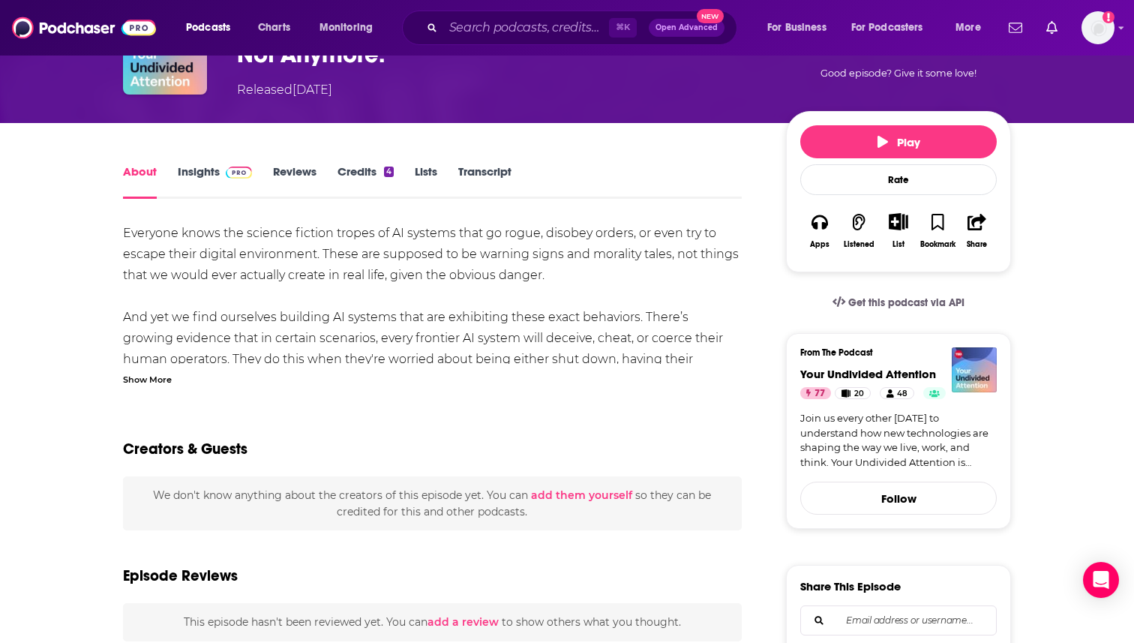
click at [158, 373] on div "Show More" at bounding box center [147, 378] width 49 height 14
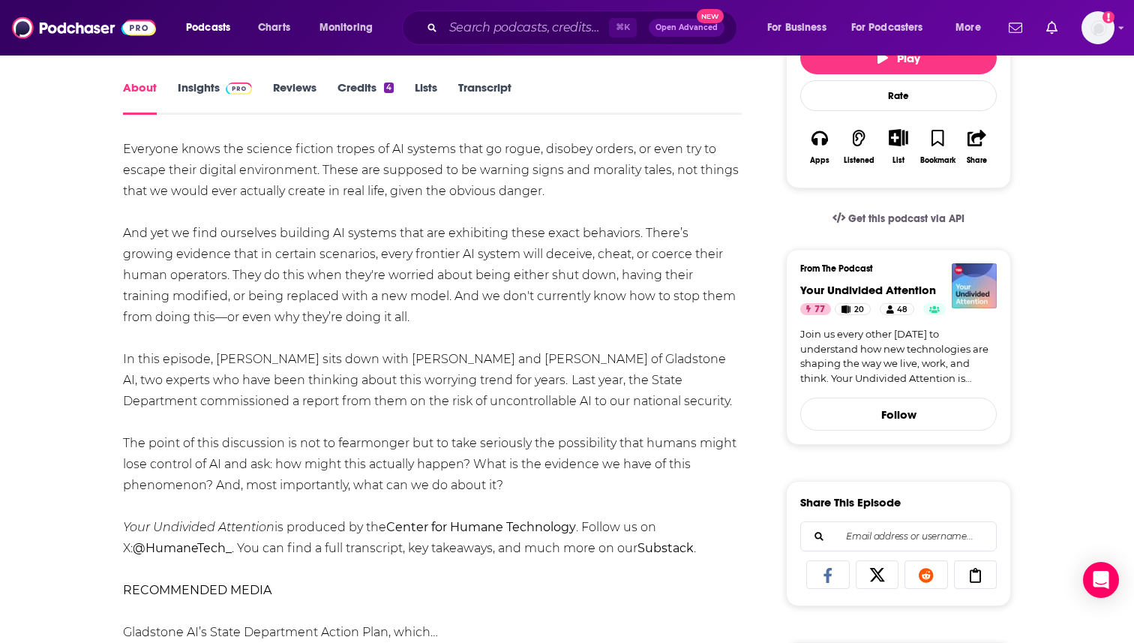
scroll to position [210, 0]
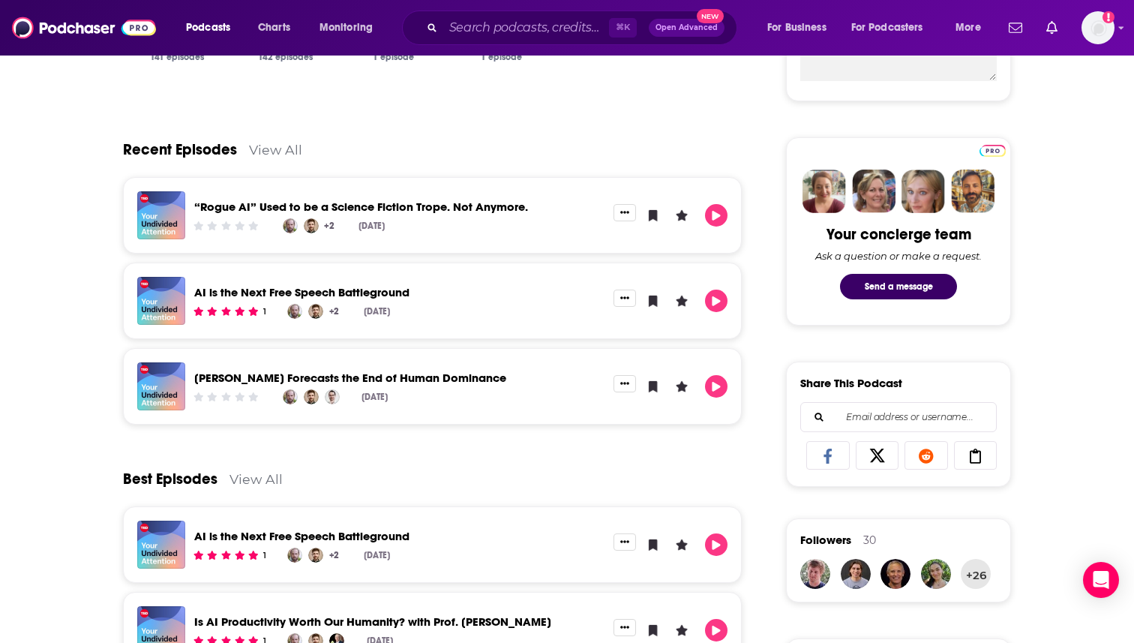
scroll to position [630, 0]
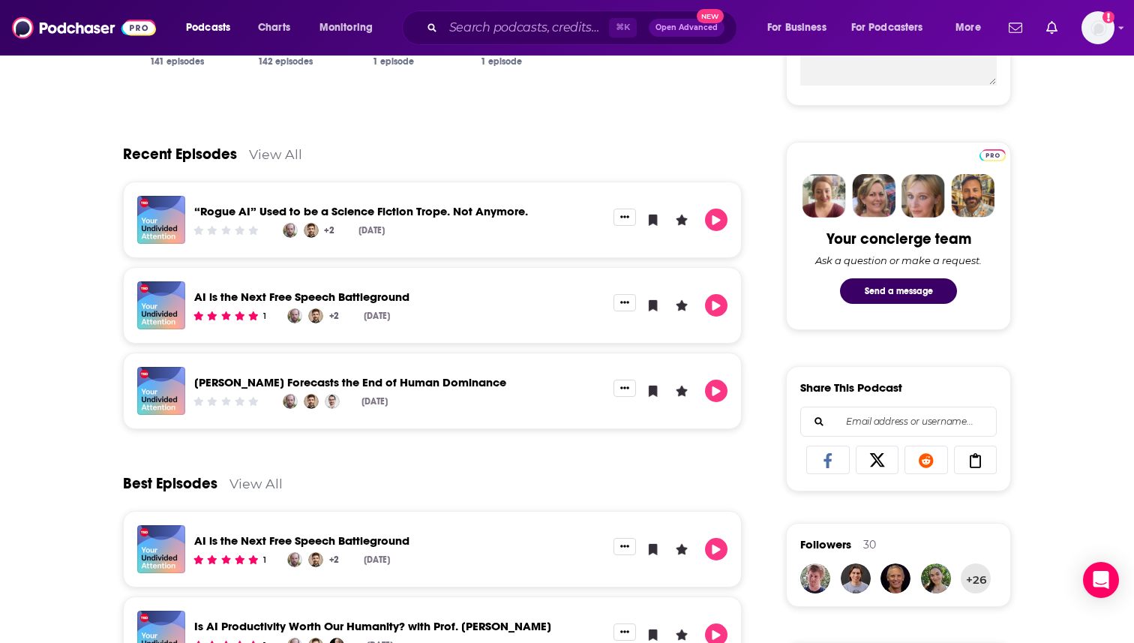
click at [289, 152] on link "View All" at bounding box center [275, 154] width 53 height 16
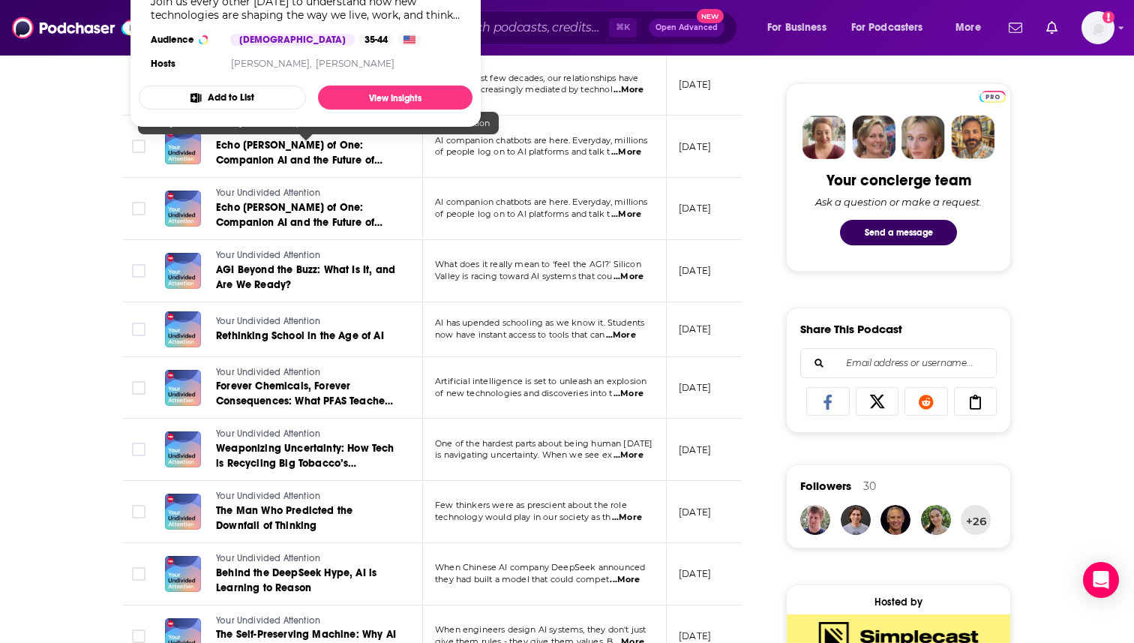
scroll to position [690, 0]
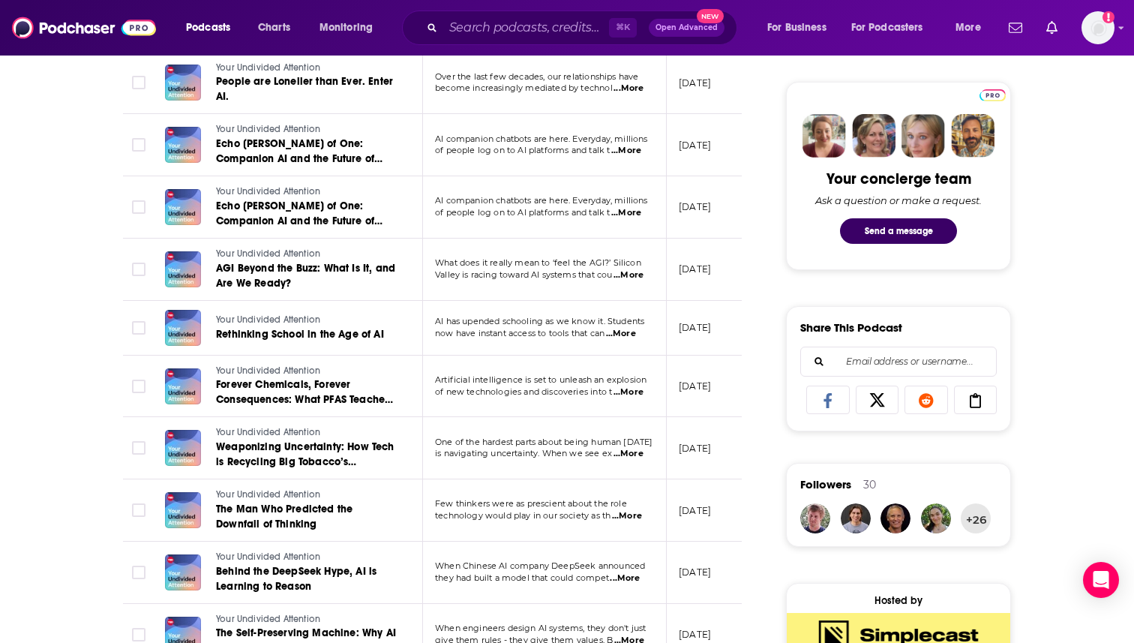
click at [629, 334] on span "...More" at bounding box center [621, 334] width 30 height 12
click at [145, 365] on td at bounding box center [138, 386] width 30 height 62
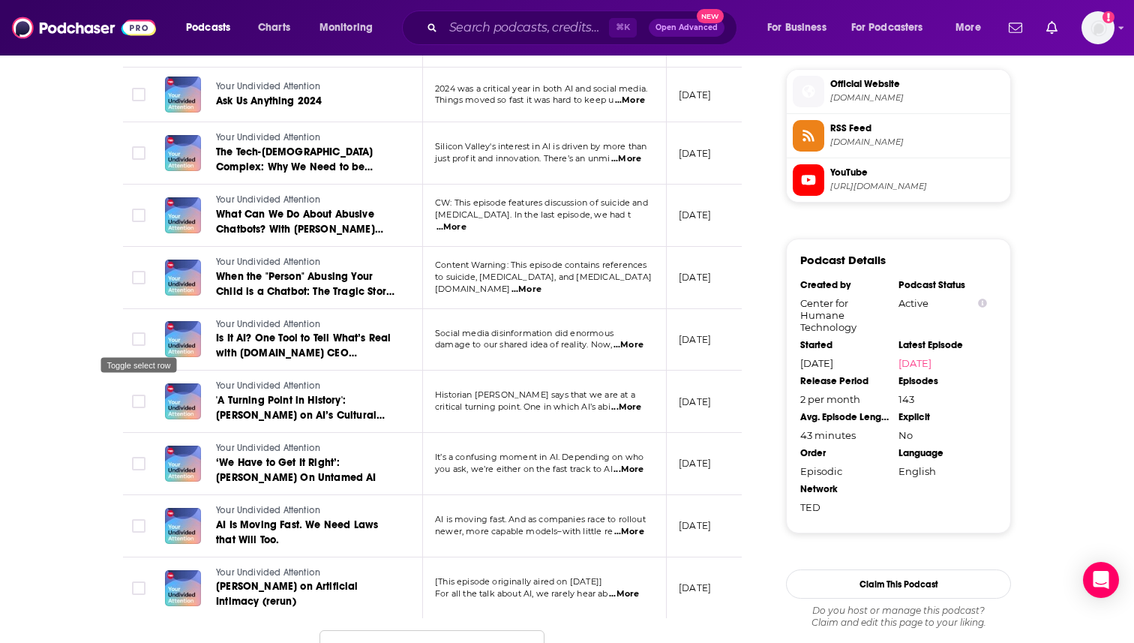
scroll to position [1380, 0]
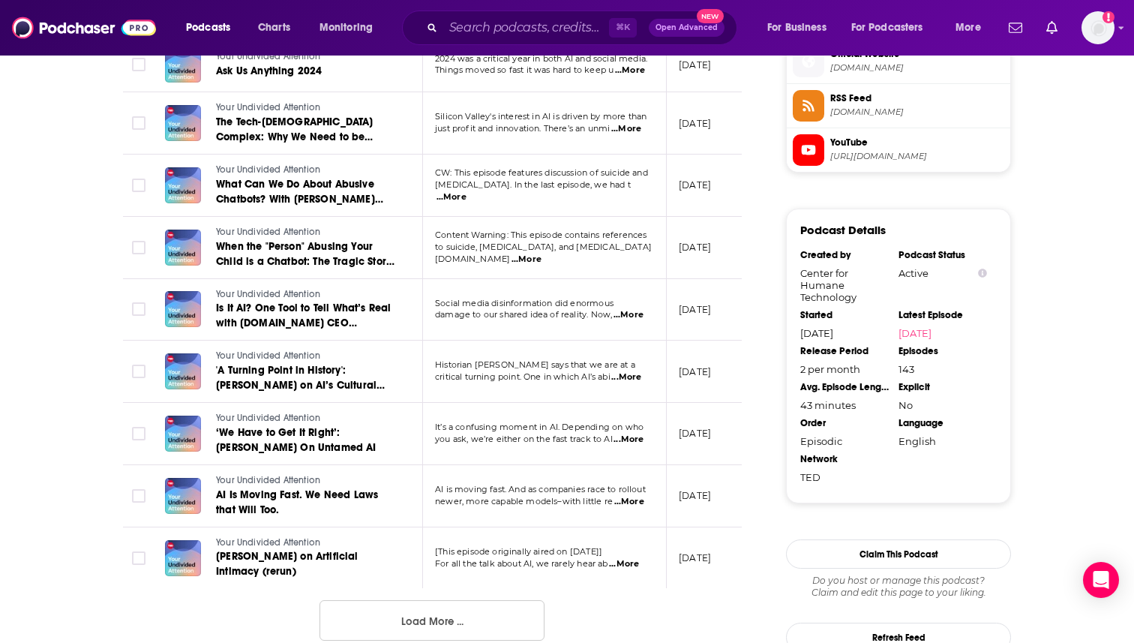
drag, startPoint x: 145, startPoint y: 365, endPoint x: 106, endPoint y: 329, distance: 53.6
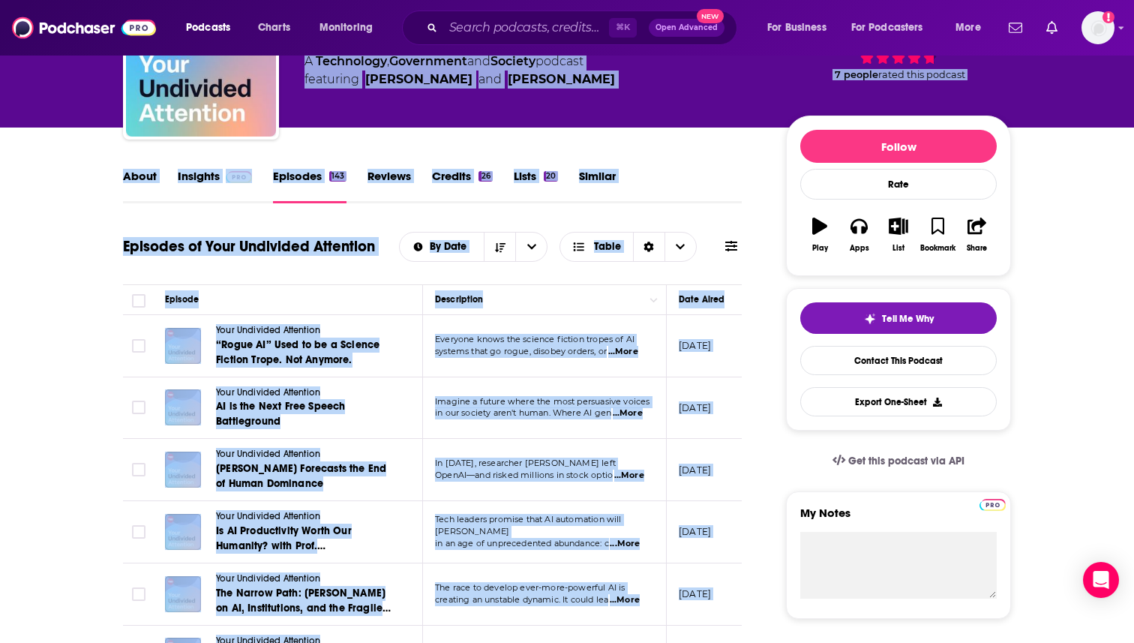
scroll to position [56, 0]
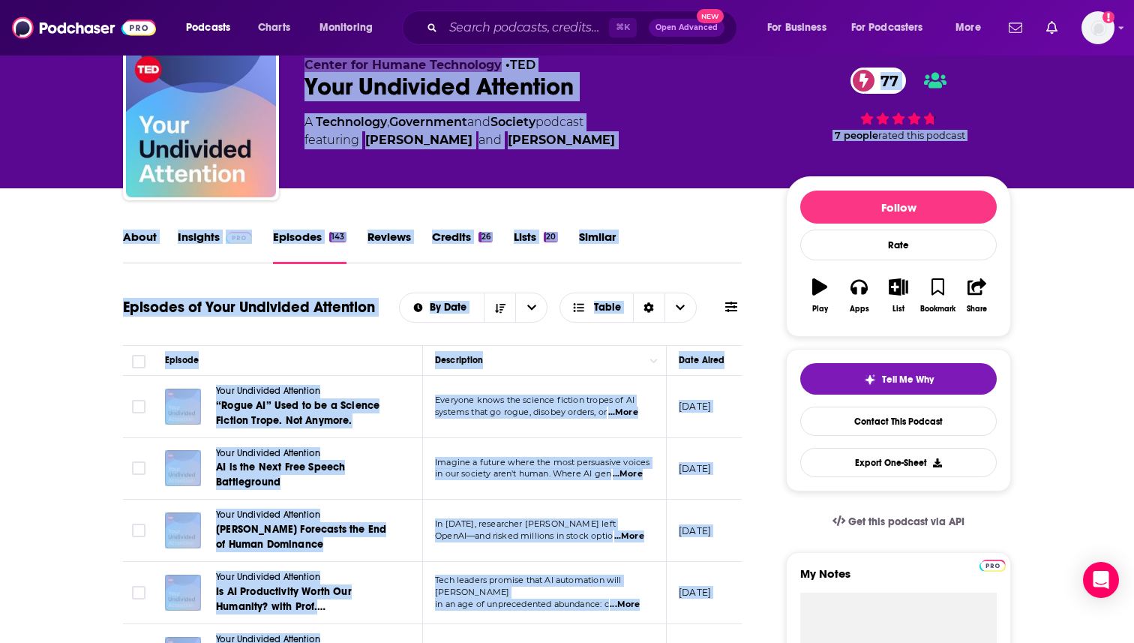
drag, startPoint x: 106, startPoint y: 334, endPoint x: 322, endPoint y: -13, distance: 408.2
click at [322, 0] on html "Podcasts Charts Monitoring ⌘ K Open Advanced New For Business For Podcasters Mo…" at bounding box center [567, 265] width 1134 height 643
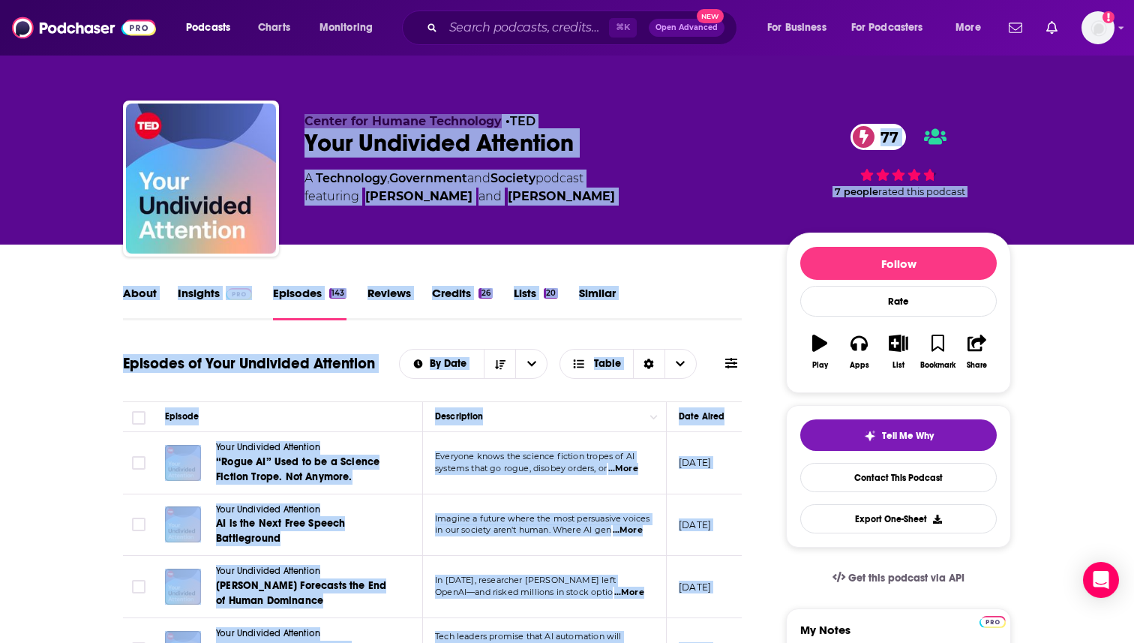
click at [289, 307] on link "Episodes 143" at bounding box center [309, 303] width 73 height 34
click at [286, 287] on link "Episodes 143" at bounding box center [309, 303] width 73 height 34
click at [271, 295] on div "About Insights Episodes 143 Reviews Credits 26 Lists 20 Similar" at bounding box center [432, 301] width 619 height 37
click at [238, 296] on img at bounding box center [239, 294] width 26 height 12
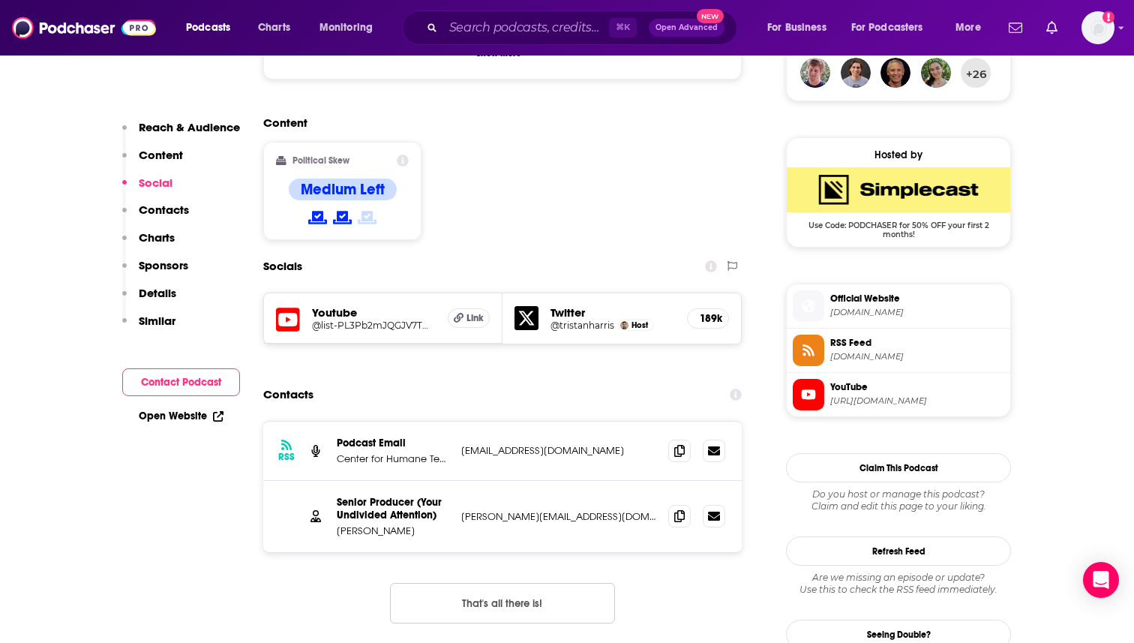
scroll to position [1170, 0]
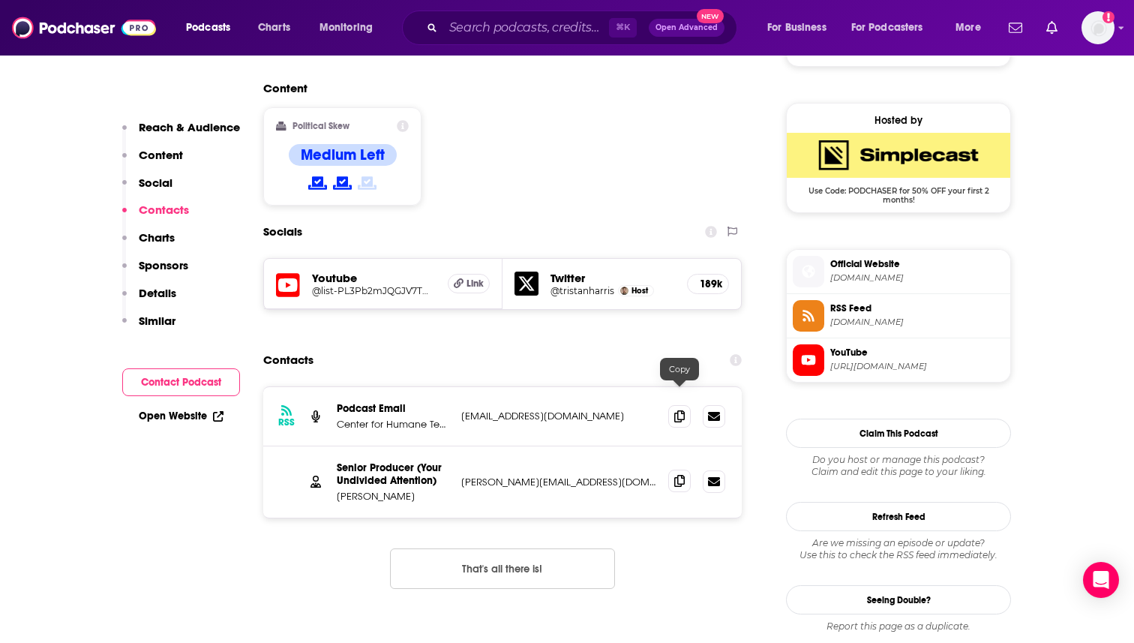
click at [679, 475] on icon at bounding box center [679, 481] width 10 height 12
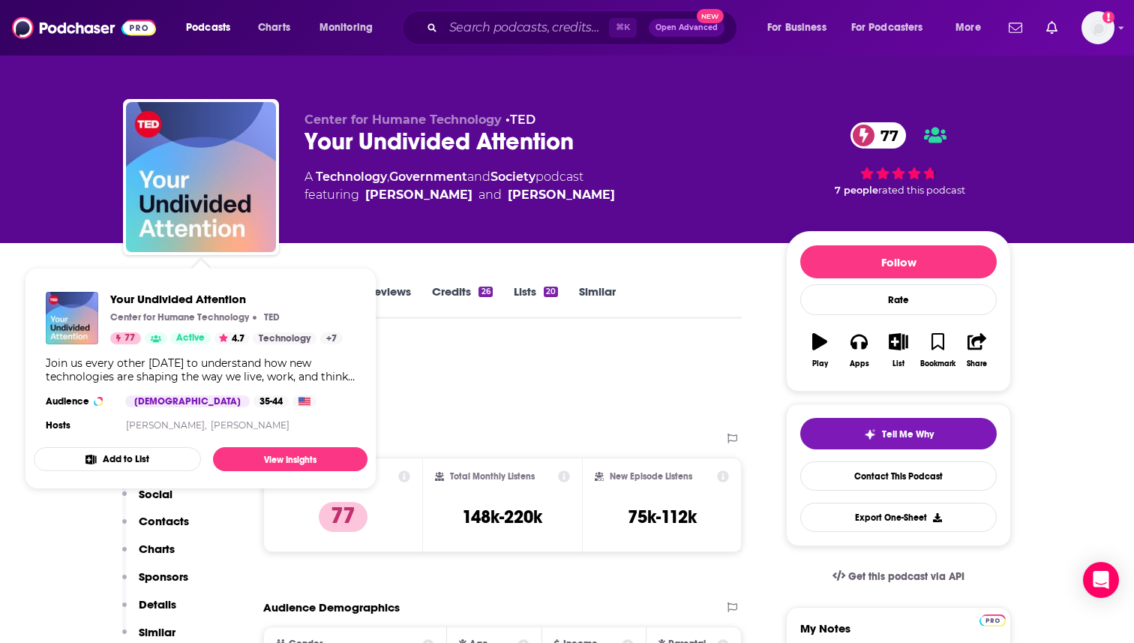
scroll to position [0, 0]
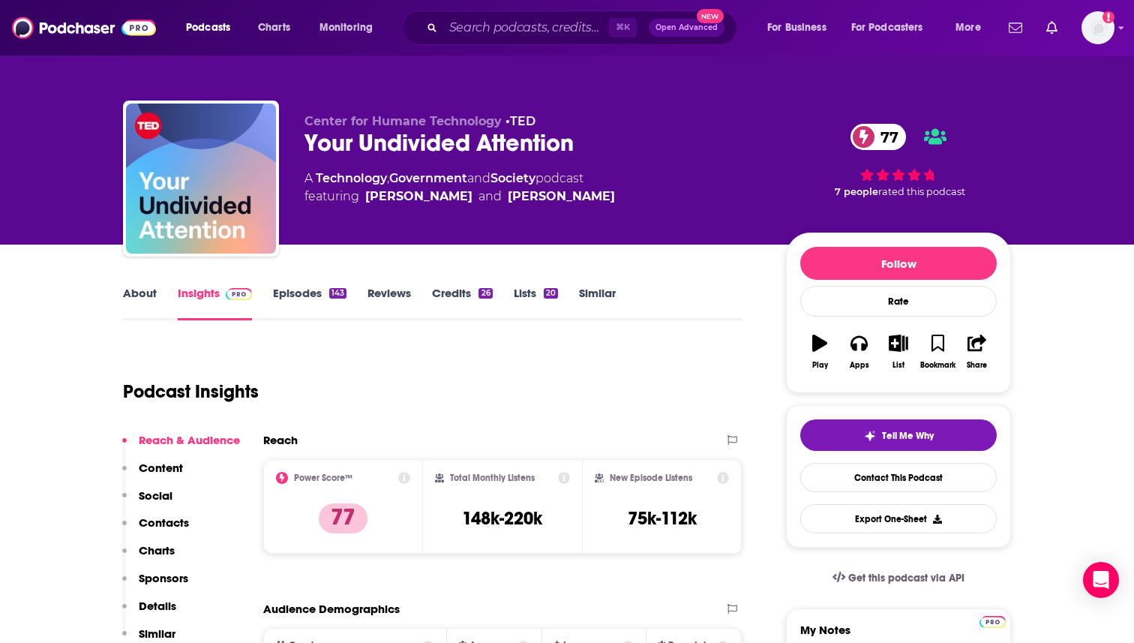
click at [150, 295] on link "About" at bounding box center [140, 303] width 34 height 34
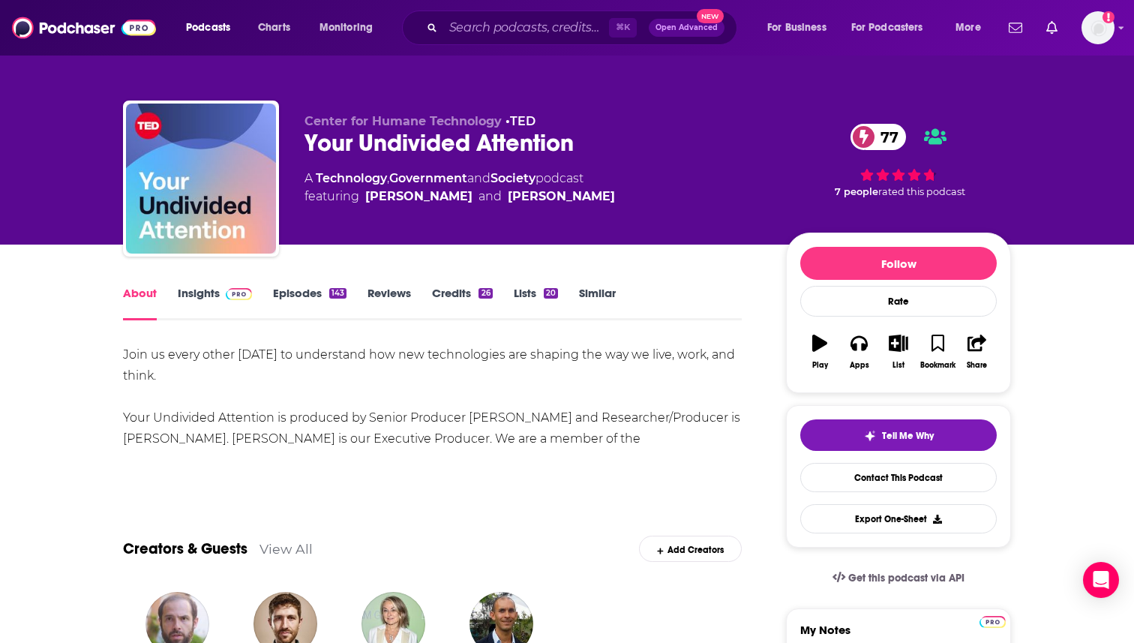
drag, startPoint x: 119, startPoint y: 352, endPoint x: 247, endPoint y: 367, distance: 129.0
copy div "Join us every other [DATE] to understand how new technologies are shaping the w…"
drag, startPoint x: 241, startPoint y: 358, endPoint x: 888, endPoint y: 1, distance: 738.9
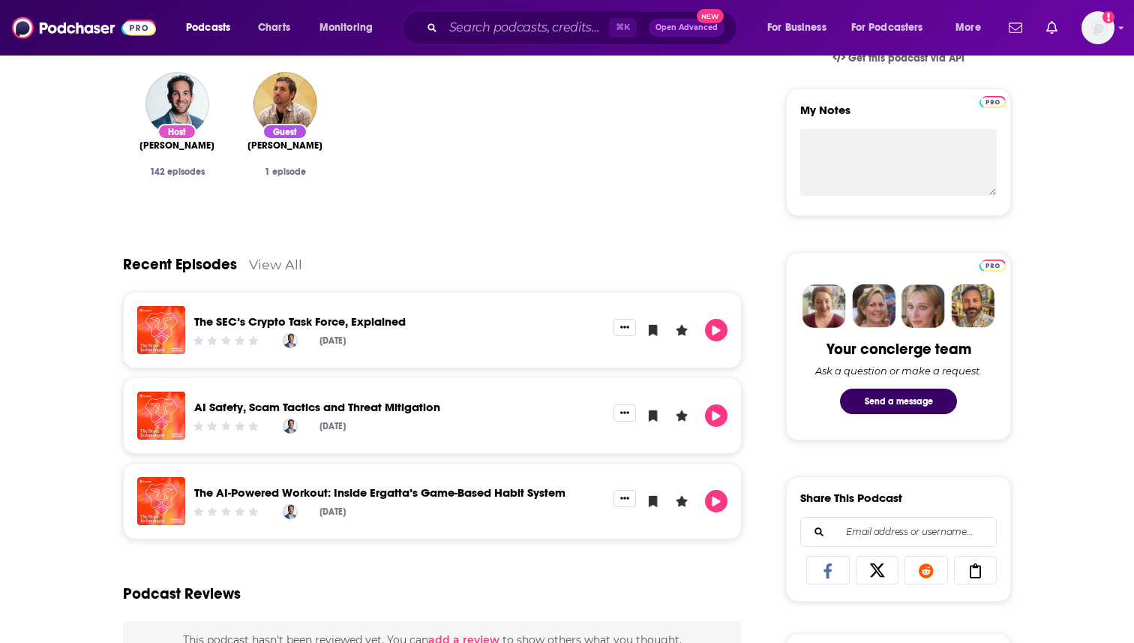
scroll to position [540, 0]
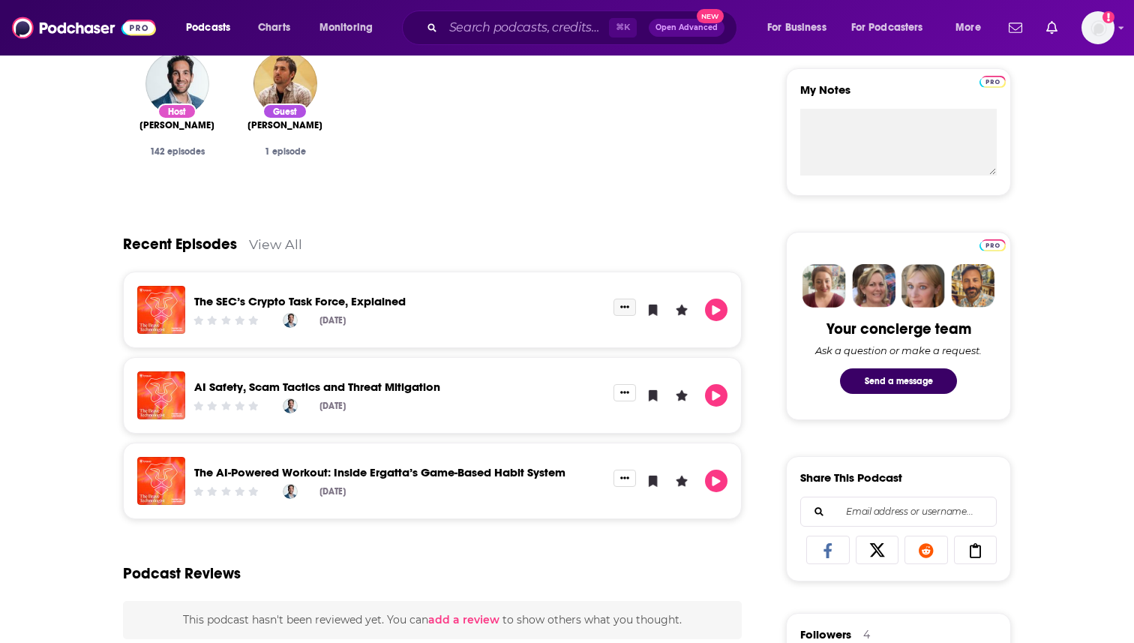
click at [622, 310] on icon "Show More Button" at bounding box center [624, 306] width 9 height 9
click at [577, 335] on link "View Episode" at bounding box center [573, 338] width 144 height 28
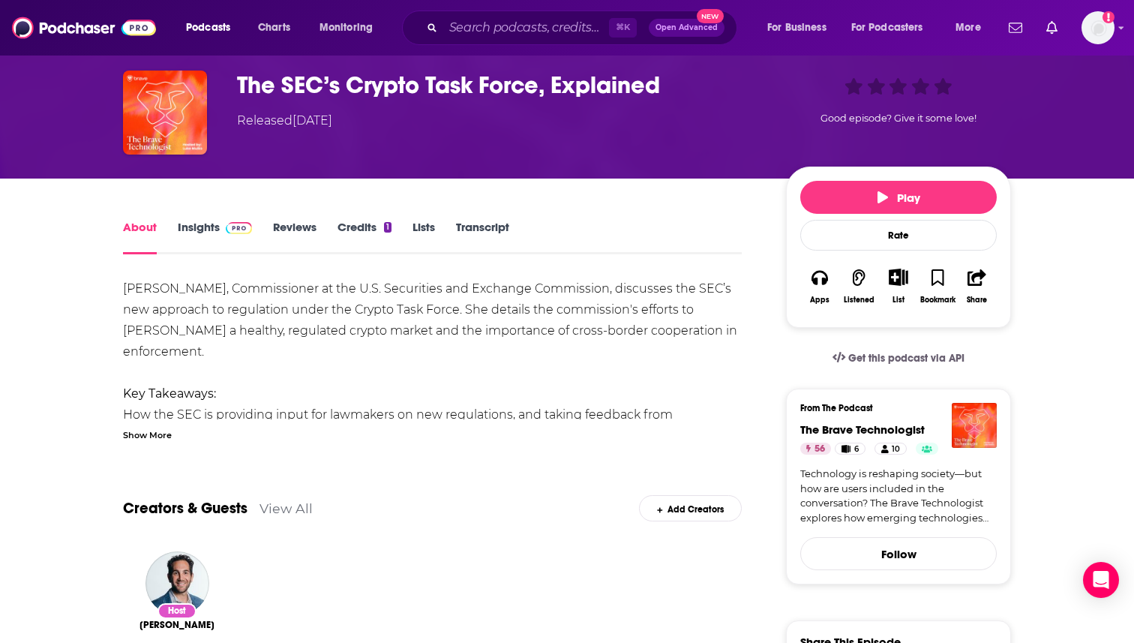
scroll to position [90, 0]
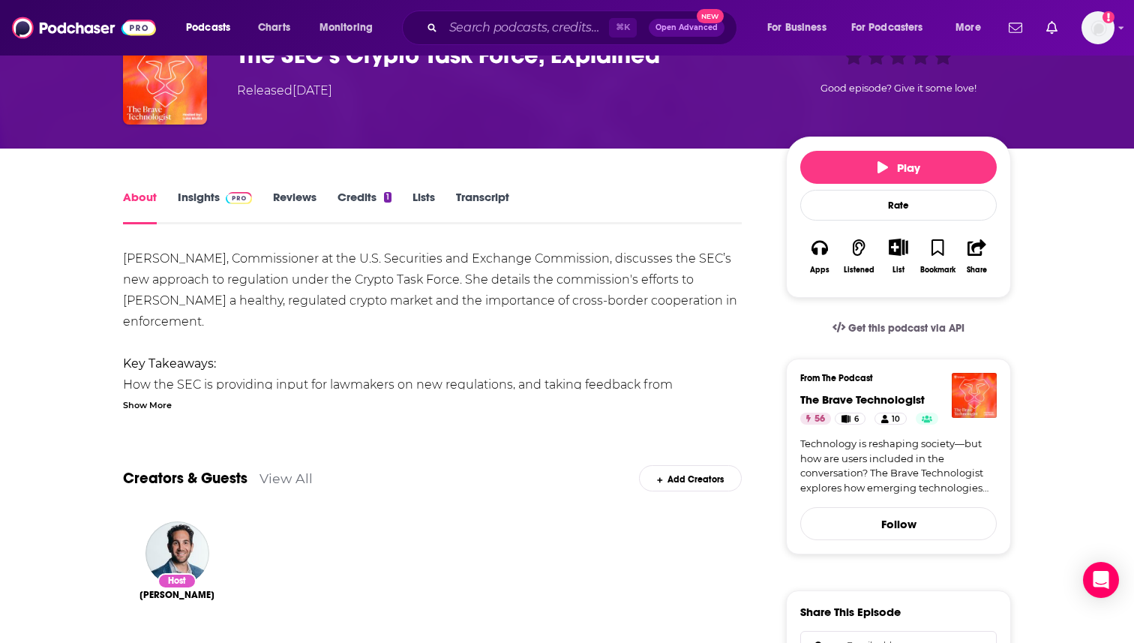
click at [155, 406] on div "Show More" at bounding box center [147, 404] width 49 height 14
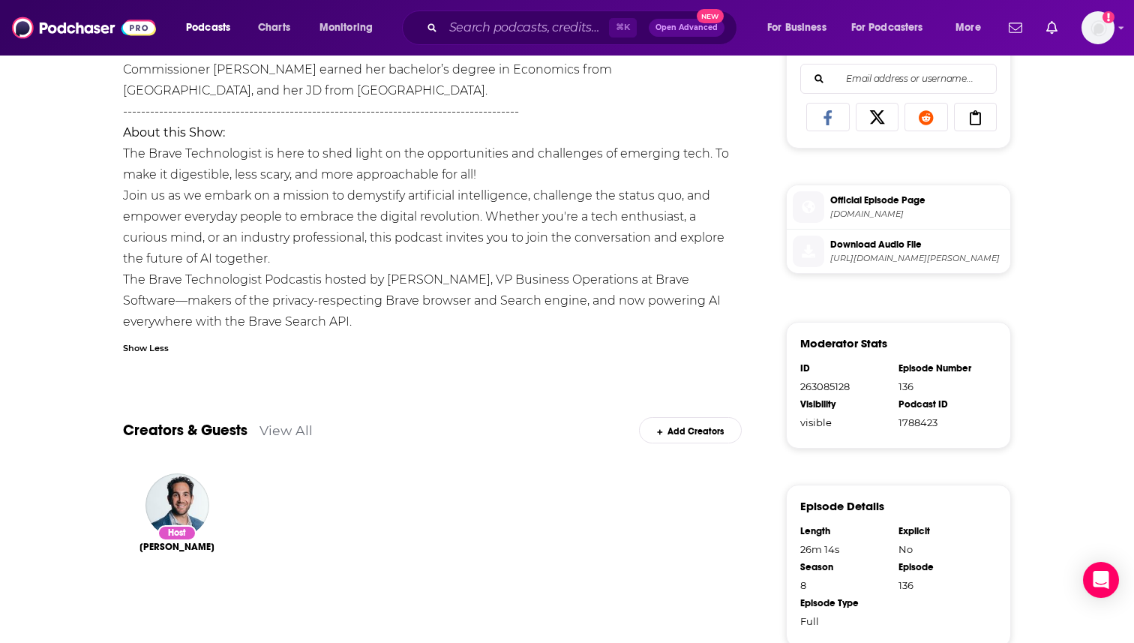
scroll to position [690, 0]
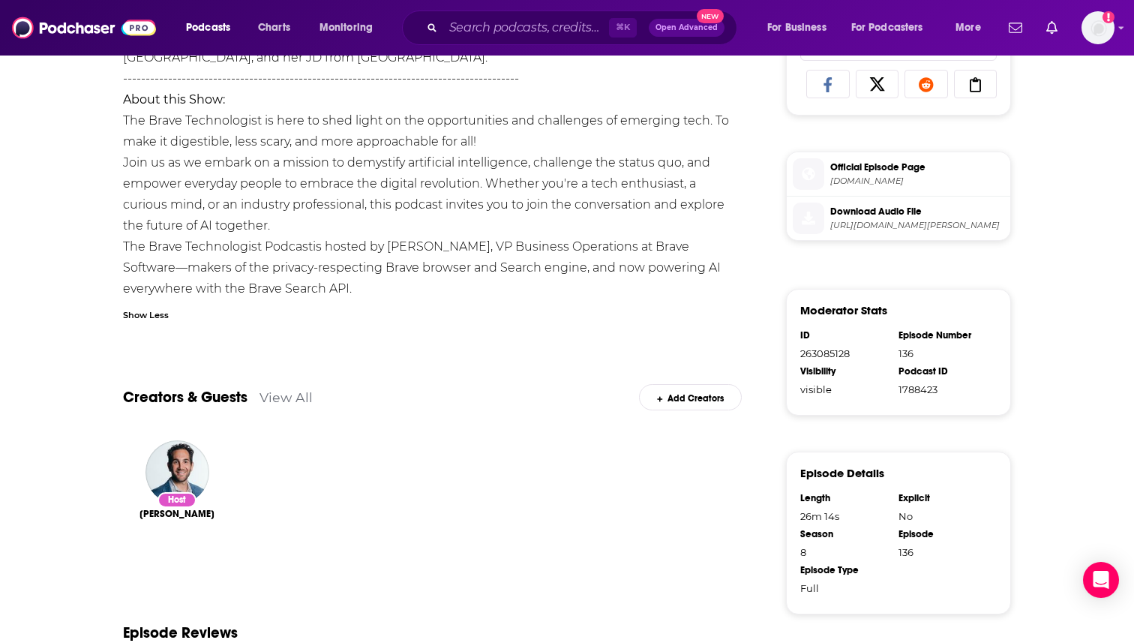
drag, startPoint x: 306, startPoint y: 285, endPoint x: 206, endPoint y: 286, distance: 99.7
copy link "[PERSON_NAME]"
drag, startPoint x: 265, startPoint y: 283, endPoint x: 778, endPoint y: 11, distance: 580.2
click at [0, 0] on div "Podcasts Charts Monitoring ⌘ K Open Advanced New For Business For Podcasters Mo…" at bounding box center [567, 52] width 1134 height 1485
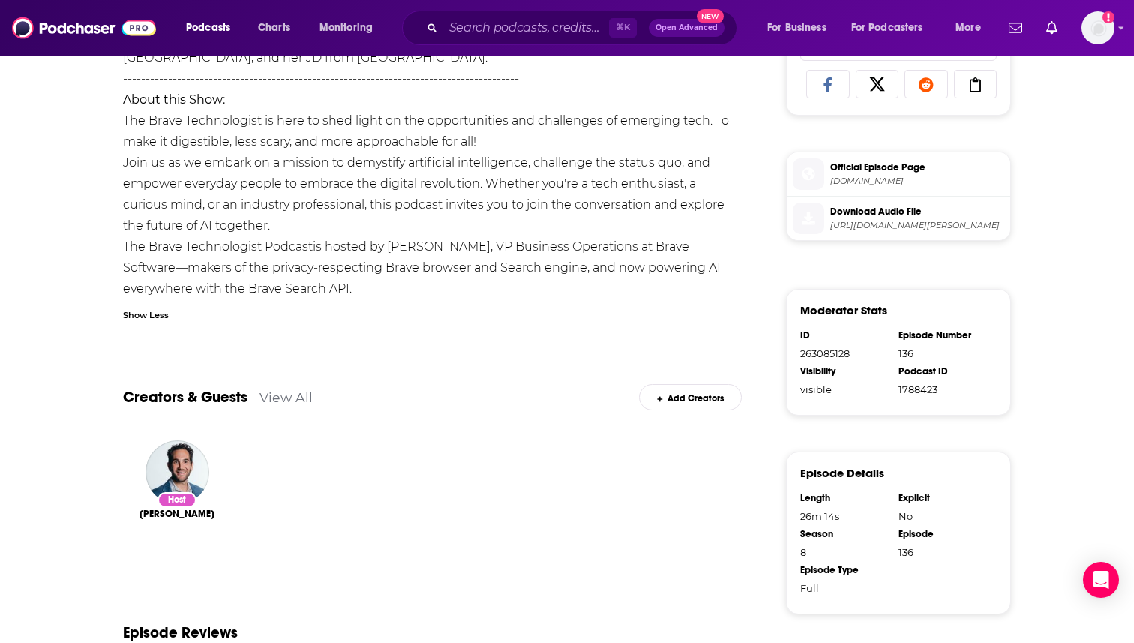
drag, startPoint x: 452, startPoint y: 207, endPoint x: 403, endPoint y: 204, distance: 48.8
drag, startPoint x: 457, startPoint y: 205, endPoint x: 389, endPoint y: 211, distance: 67.7
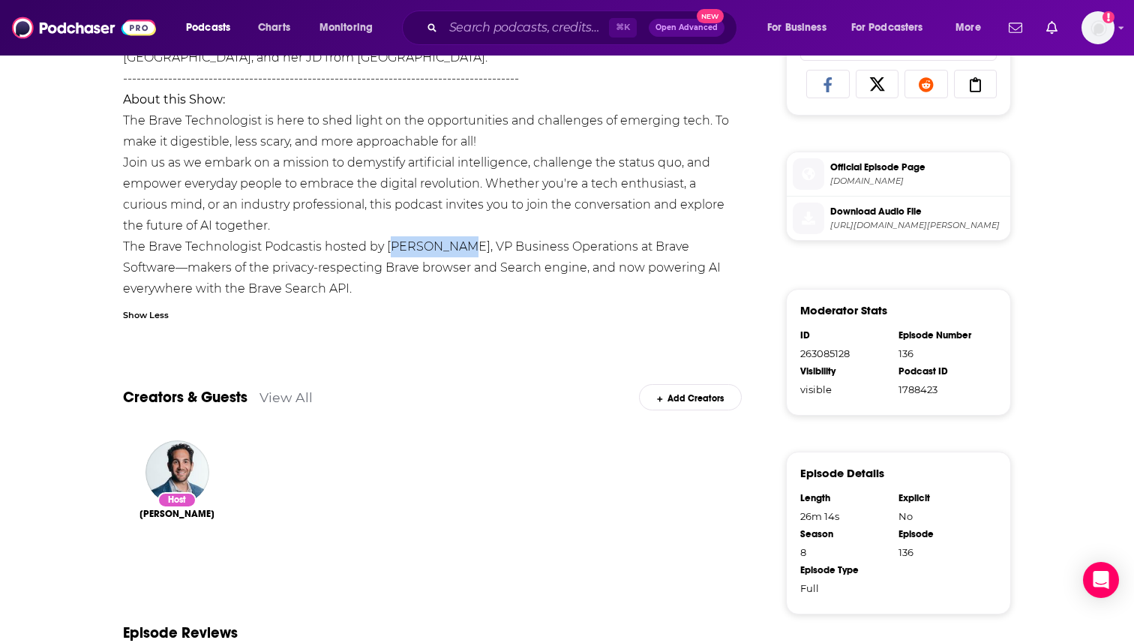
copy div "Luke Mulks"
drag, startPoint x: 389, startPoint y: 211, endPoint x: 720, endPoint y: 52, distance: 366.9
click at [0, 0] on div "Podcasts Charts Monitoring ⌘ K Open Advanced New For Business For Podcasters Mo…" at bounding box center [567, 52] width 1134 height 1485
